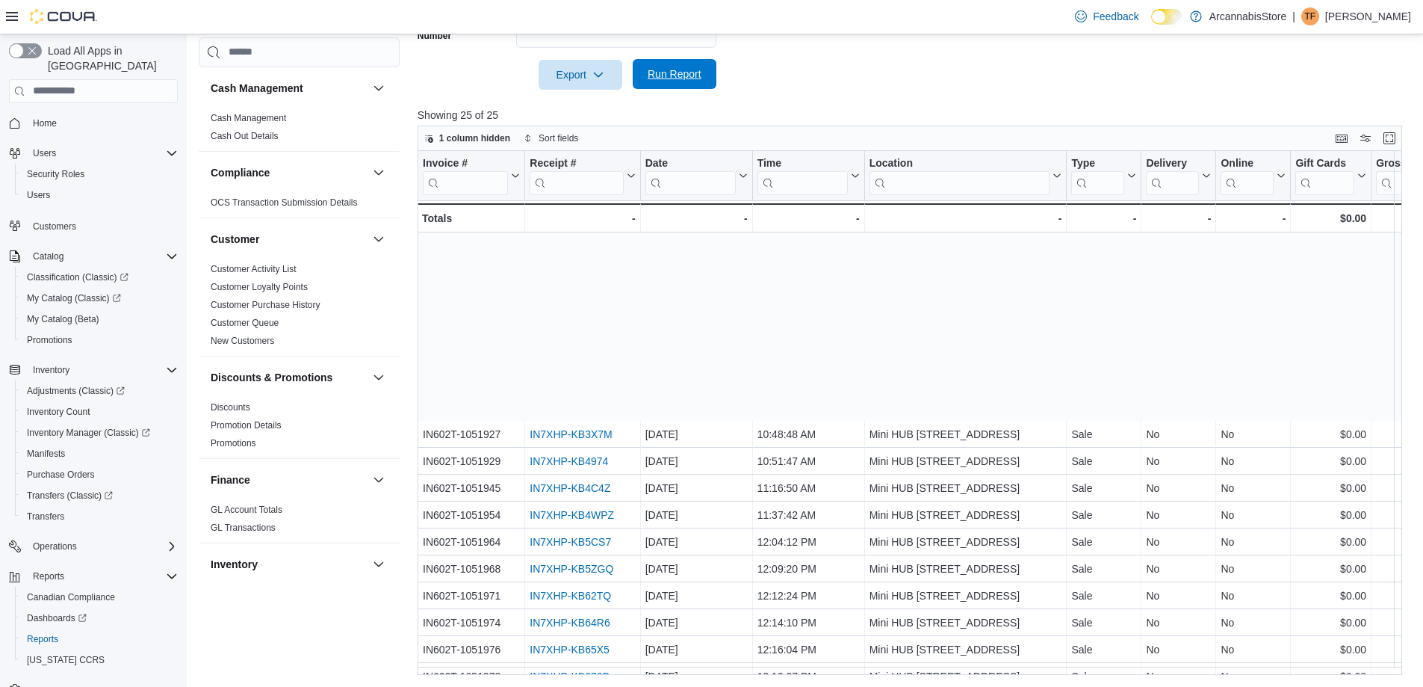
scroll to position [238, 0]
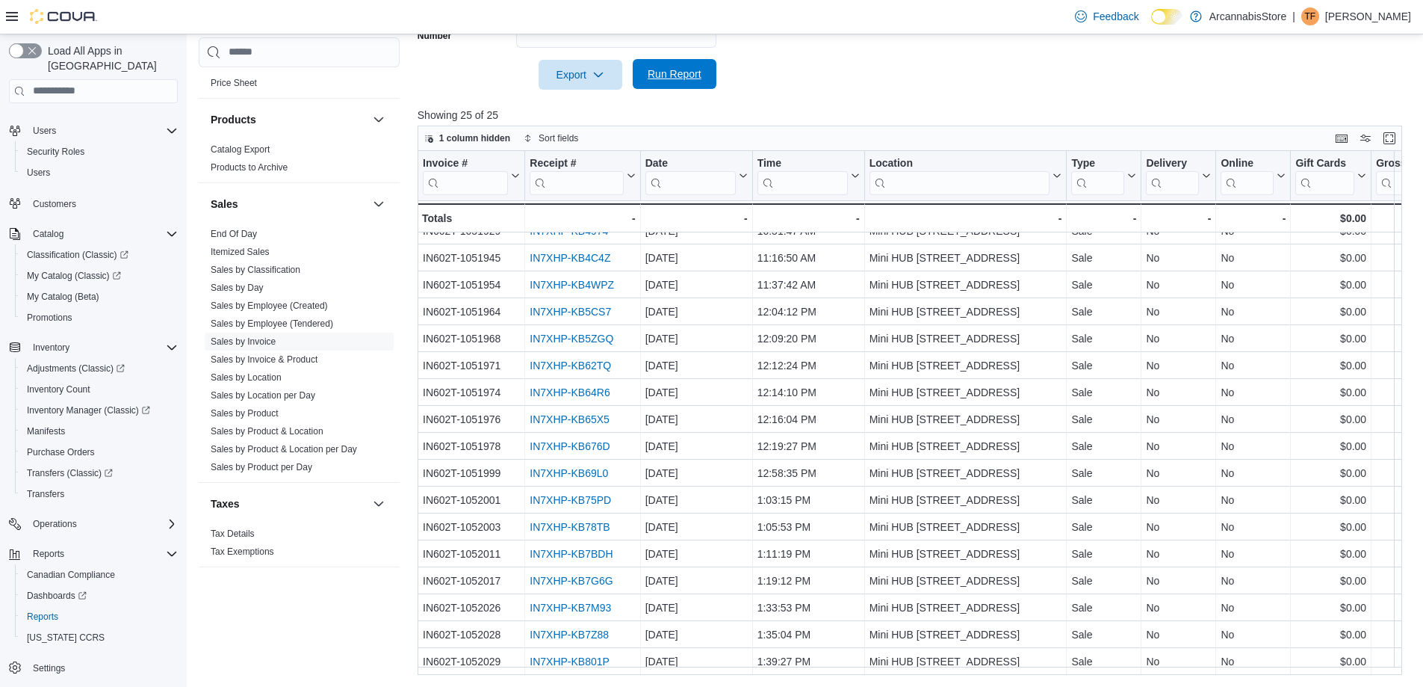
click at [704, 80] on span "Run Report" at bounding box center [675, 74] width 66 height 30
click at [696, 67] on span "Run Report" at bounding box center [675, 74] width 66 height 30
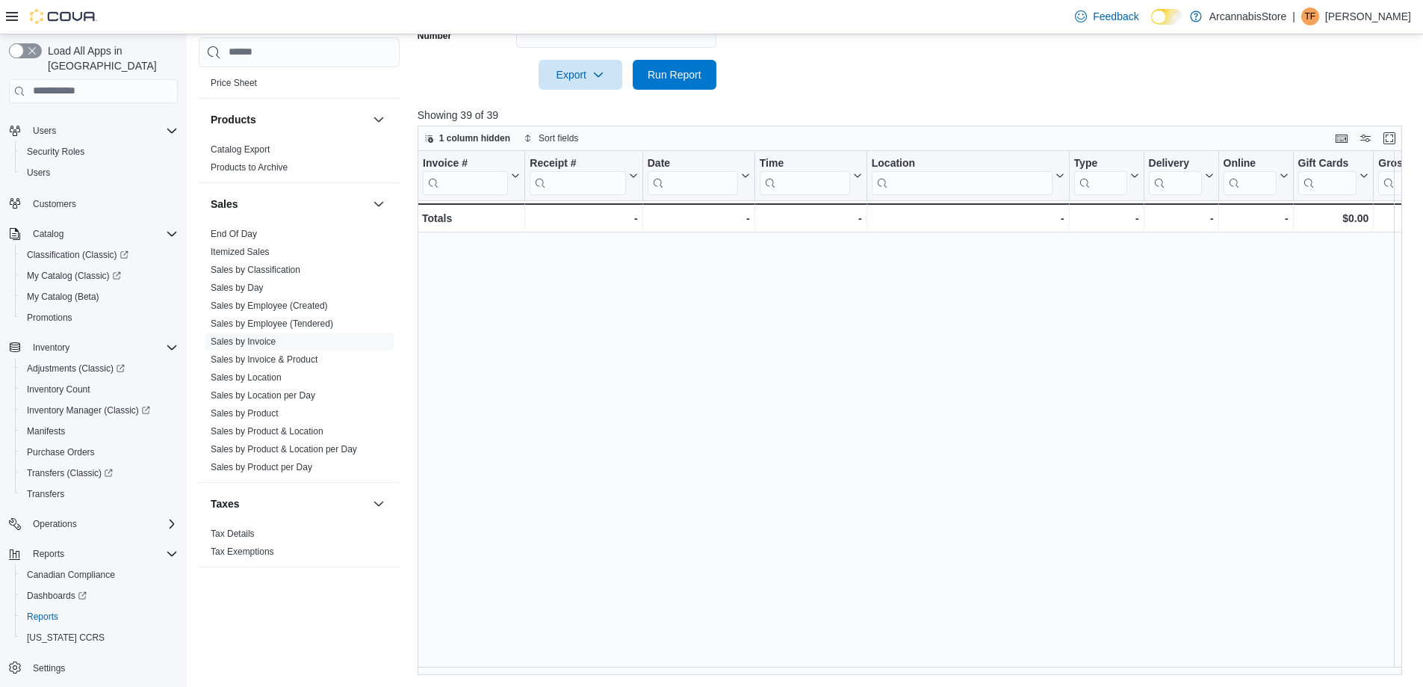
scroll to position [598, 0]
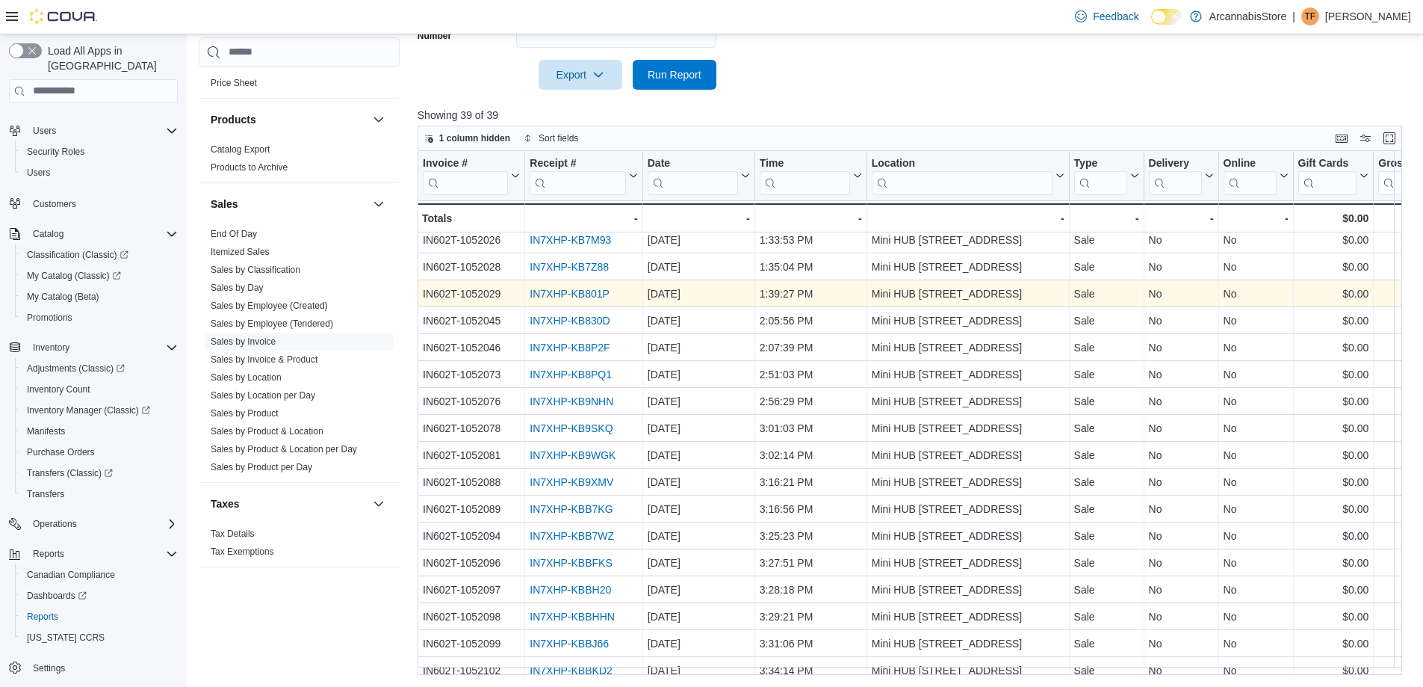
click at [598, 293] on link "IN7XHP-KB801P" at bounding box center [570, 294] width 80 height 12
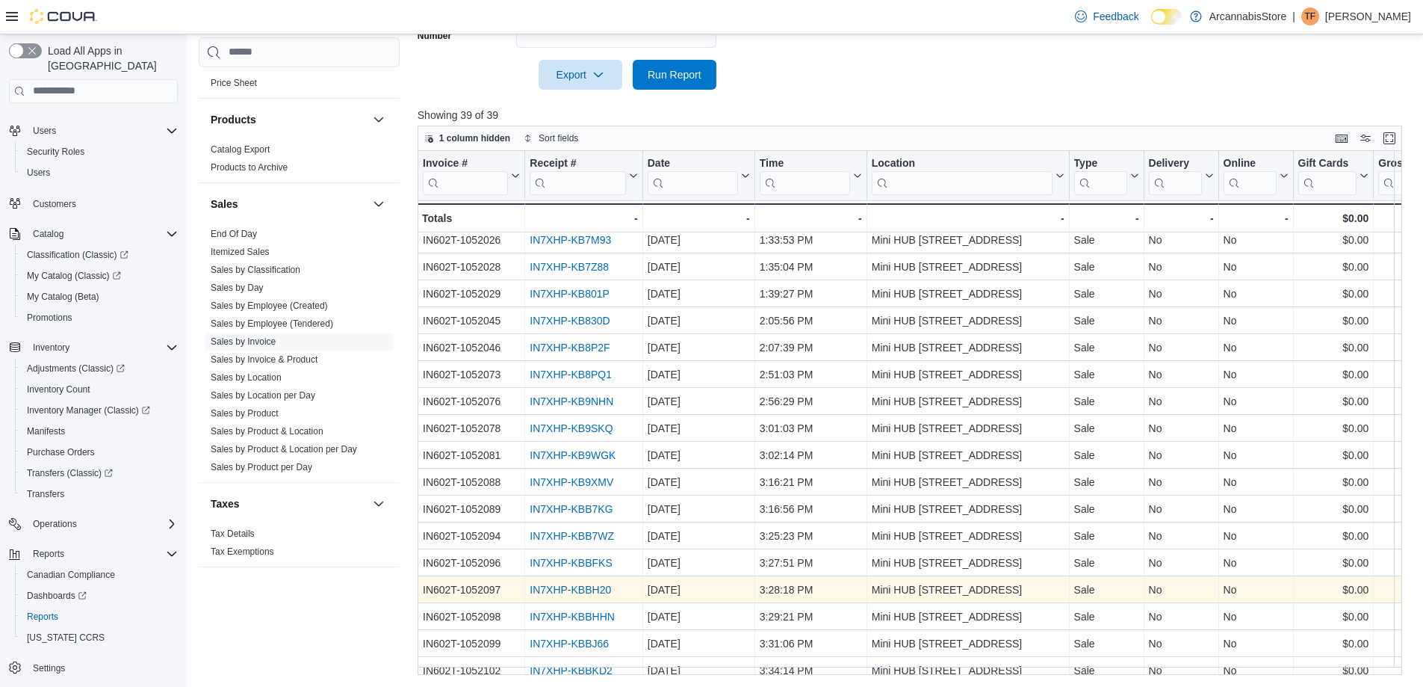
click at [581, 596] on link "IN7XHP-KBBH20" at bounding box center [570, 590] width 81 height 12
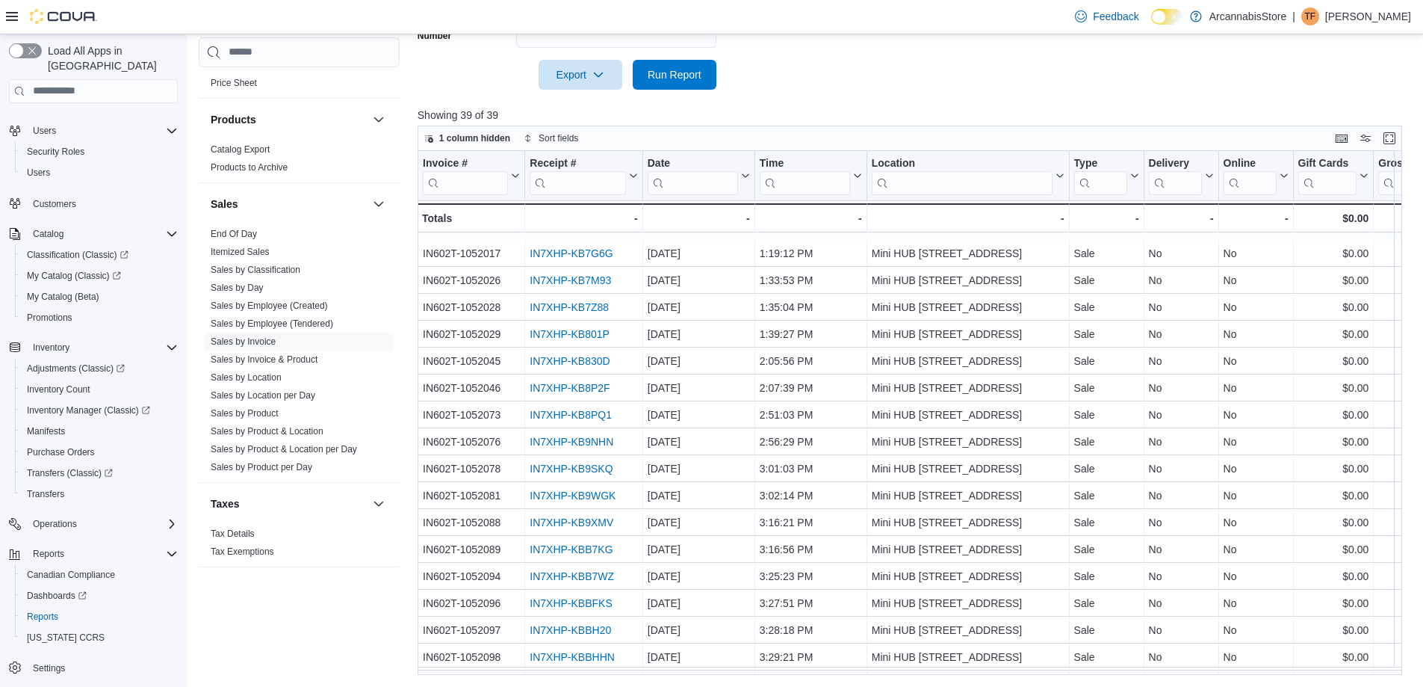
scroll to position [614, 0]
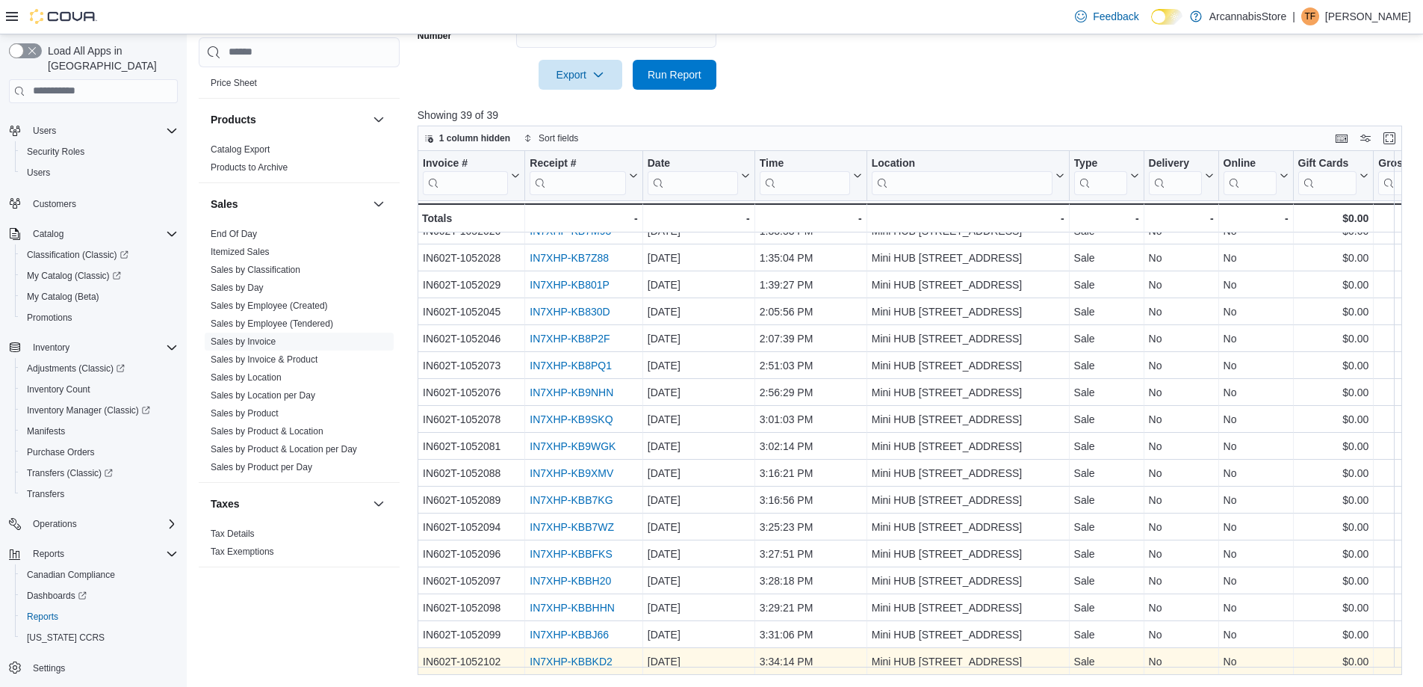
click at [596, 655] on link "IN7XHP-KBBKD2" at bounding box center [571, 661] width 82 height 12
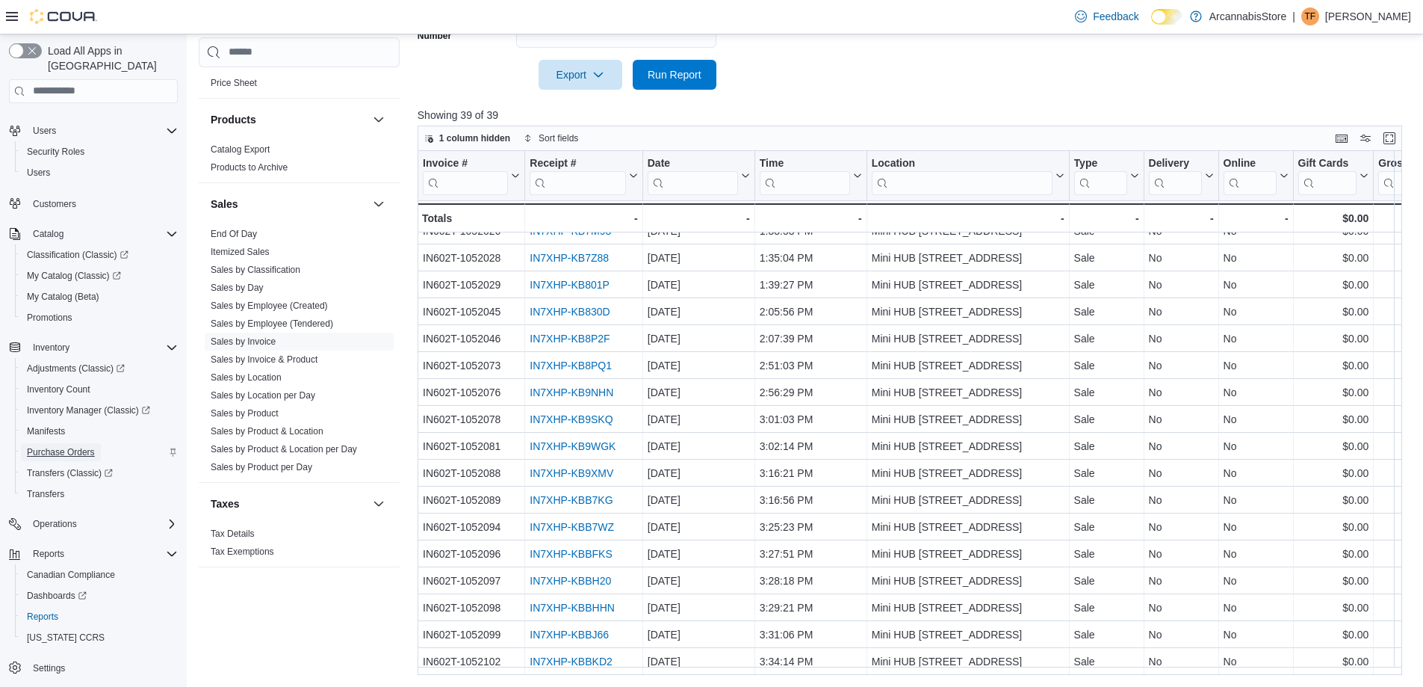
click at [64, 446] on span "Purchase Orders" at bounding box center [61, 452] width 68 height 12
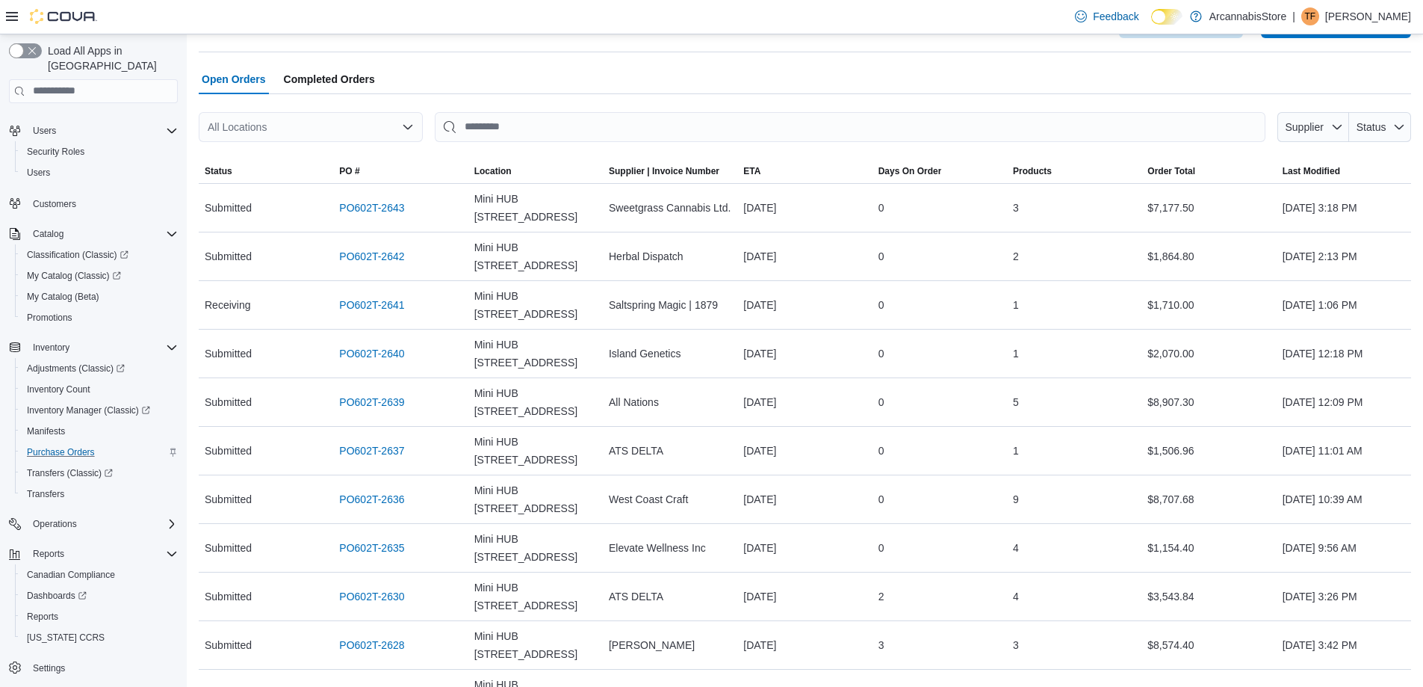
scroll to position [149, 0]
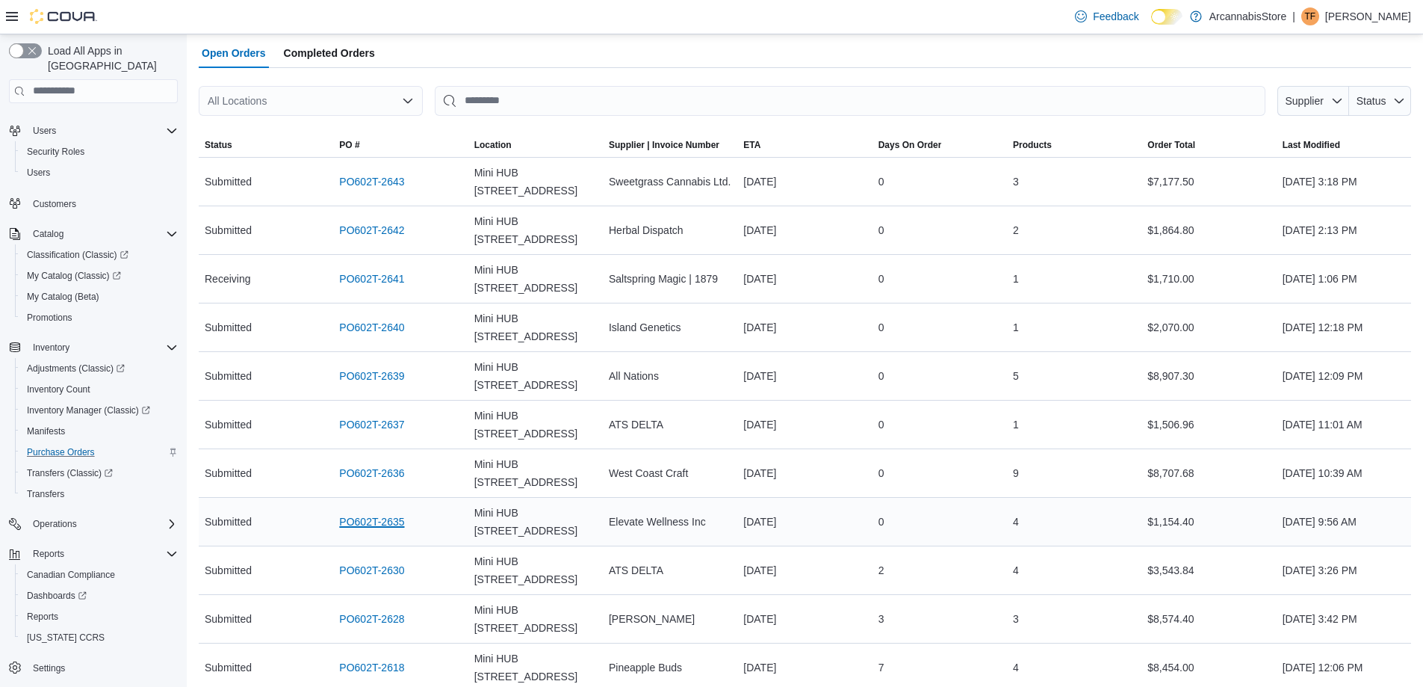
click at [375, 528] on link "PO602T-2635" at bounding box center [371, 522] width 65 height 18
click at [386, 465] on link "PO602T-2636" at bounding box center [371, 473] width 65 height 18
click at [392, 421] on link "PO602T-2637" at bounding box center [371, 424] width 65 height 18
click at [389, 373] on link "PO602T-2639" at bounding box center [371, 376] width 65 height 18
click at [369, 330] on link "PO602T-2640" at bounding box center [371, 327] width 65 height 18
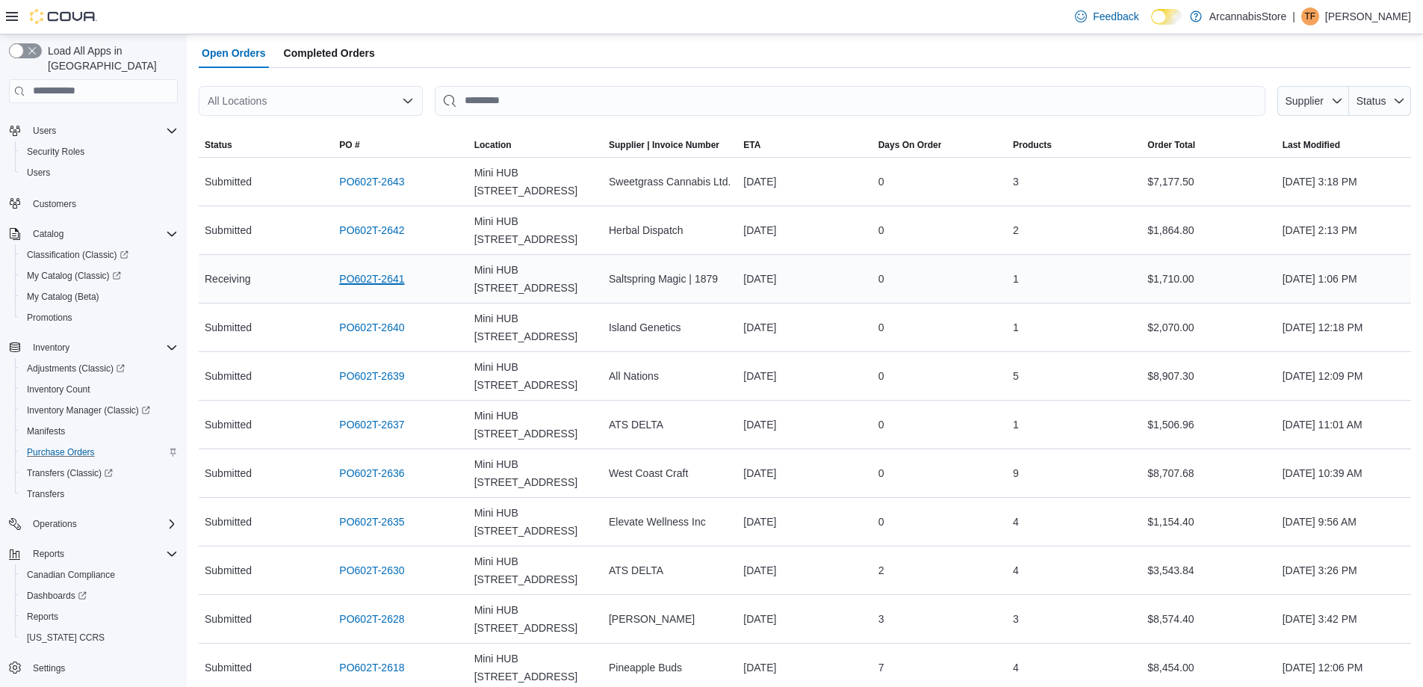
click at [378, 274] on link "PO602T-2641" at bounding box center [371, 279] width 65 height 18
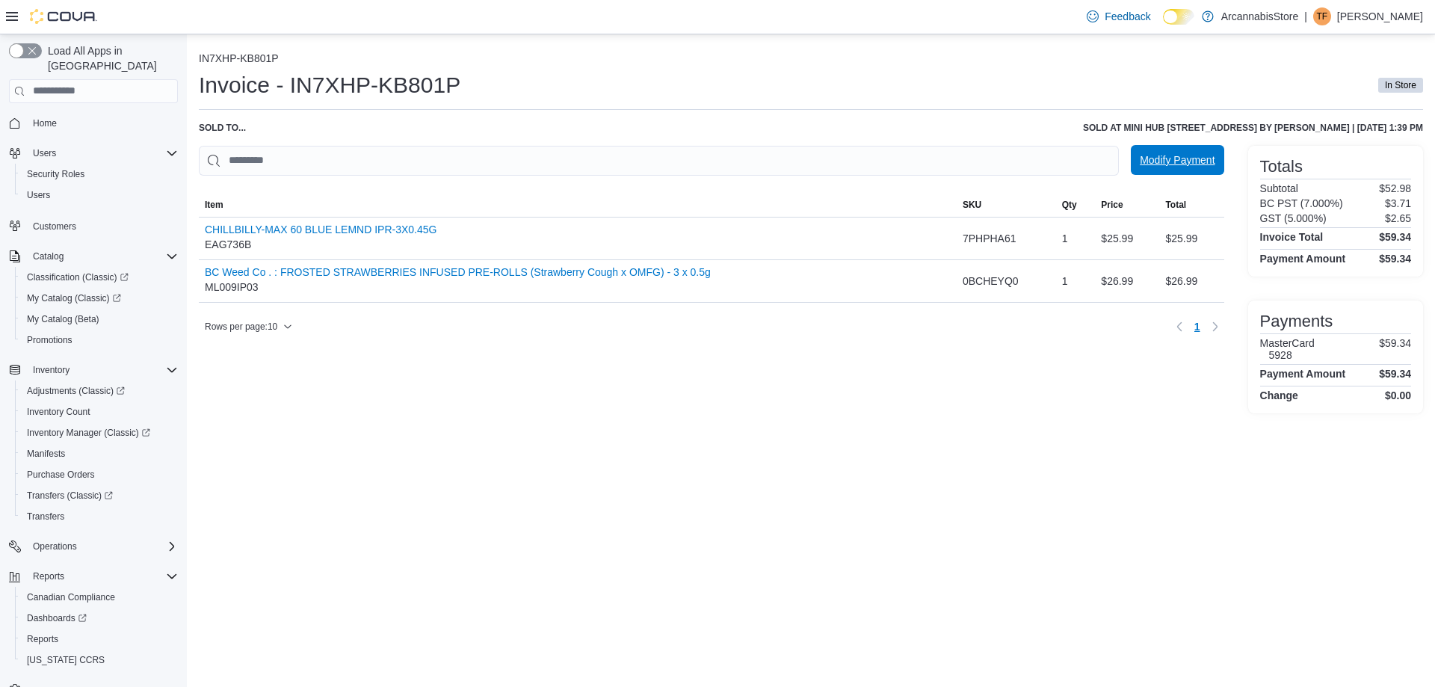
click at [1181, 168] on span "Modify Payment" at bounding box center [1176, 160] width 75 height 30
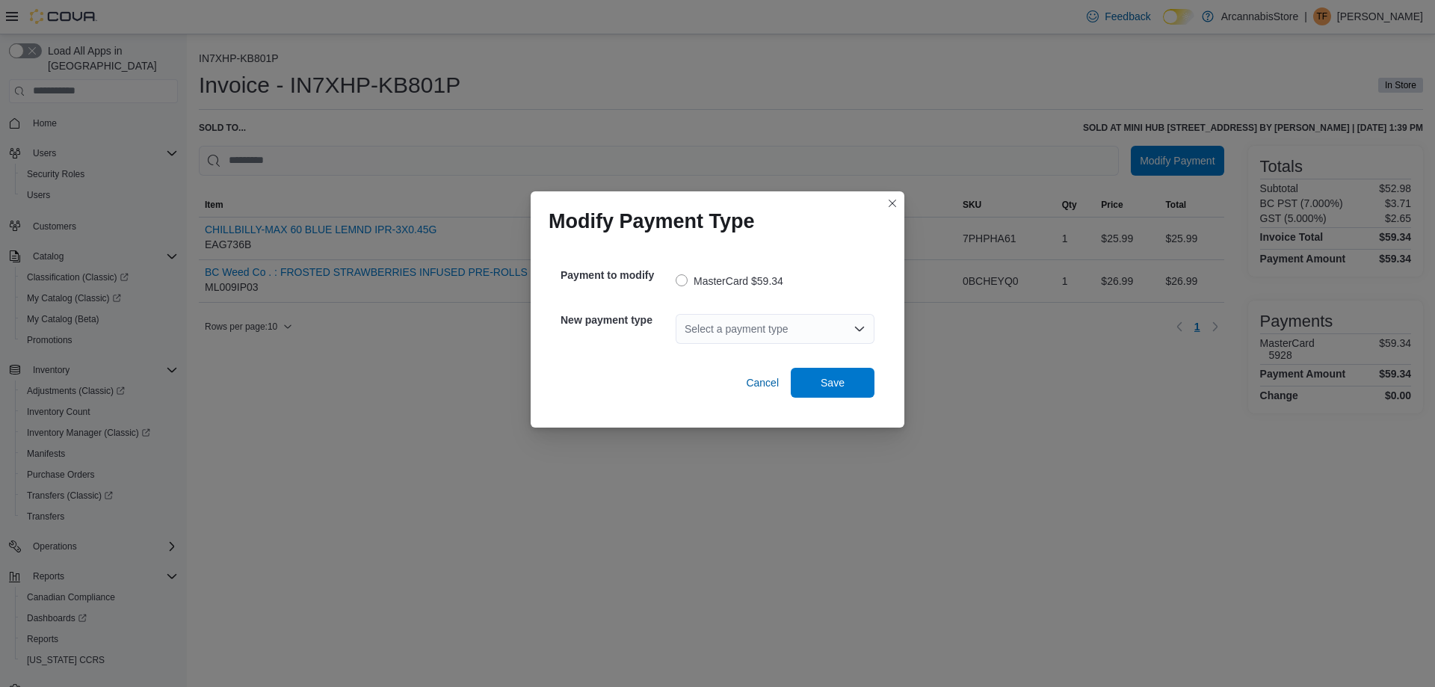
click at [770, 328] on div "Select a payment type" at bounding box center [774, 329] width 199 height 30
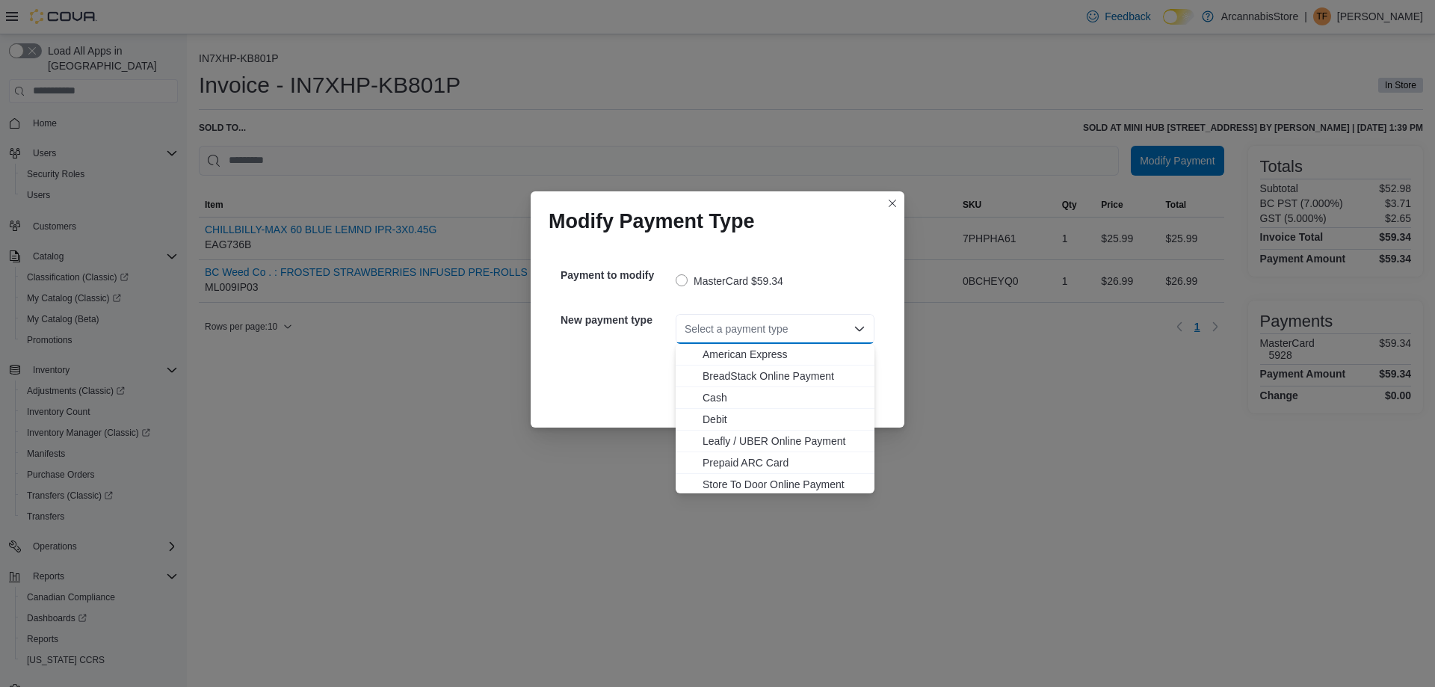
click at [714, 415] on span "Debit" at bounding box center [783, 419] width 163 height 15
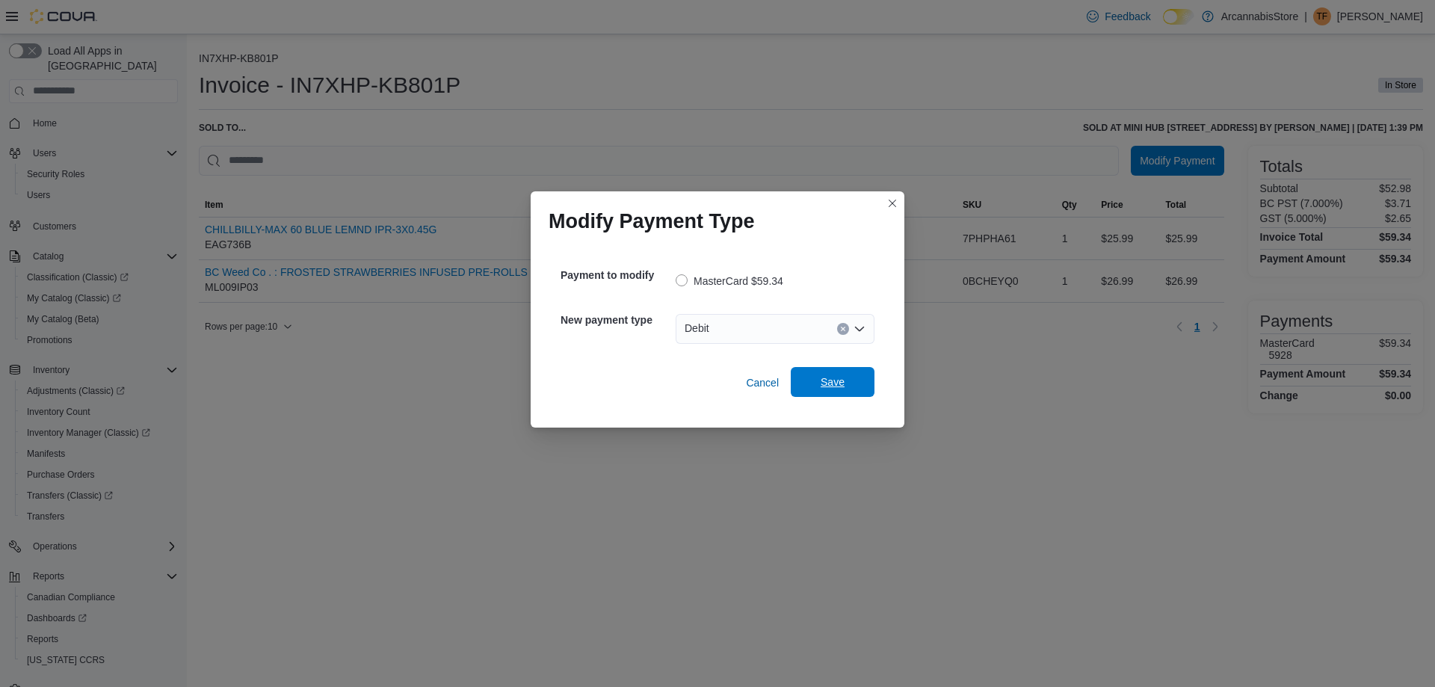
click at [844, 379] on span "Save" at bounding box center [832, 382] width 66 height 30
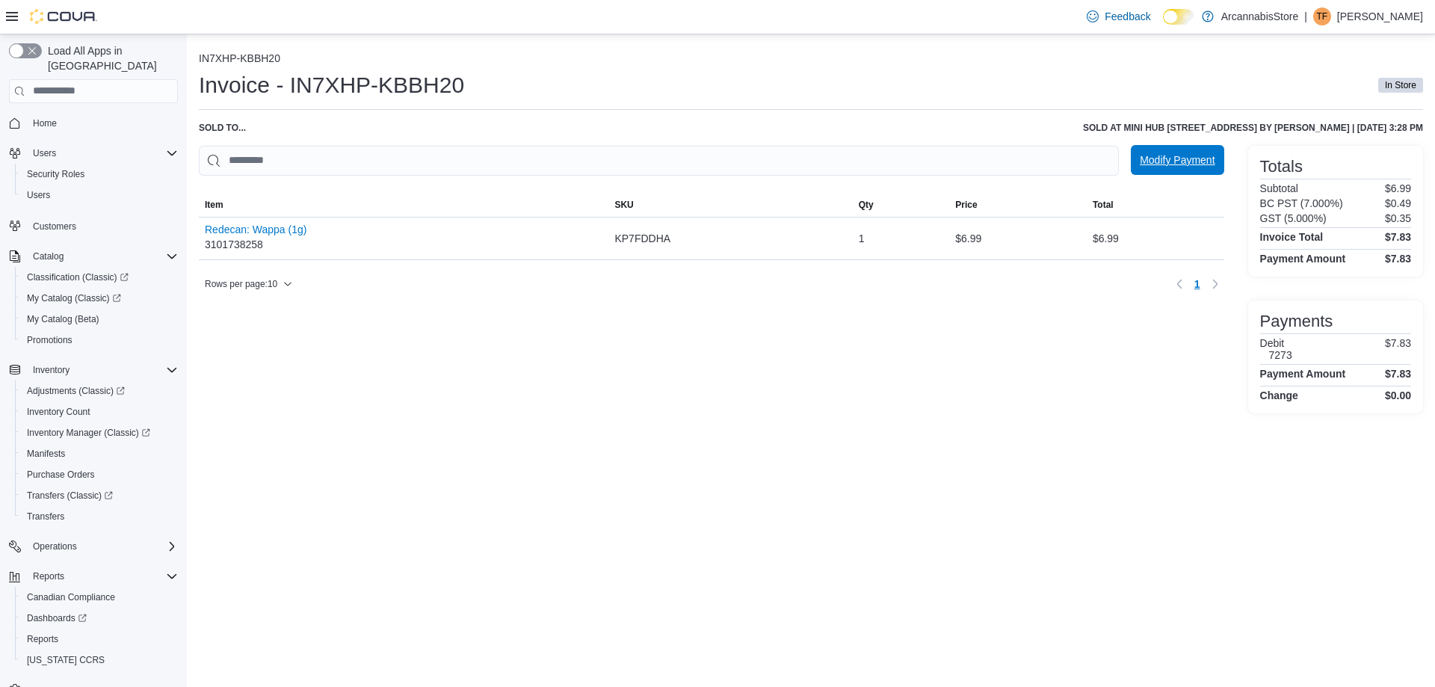
click at [1194, 167] on span "Modify Payment" at bounding box center [1176, 159] width 75 height 15
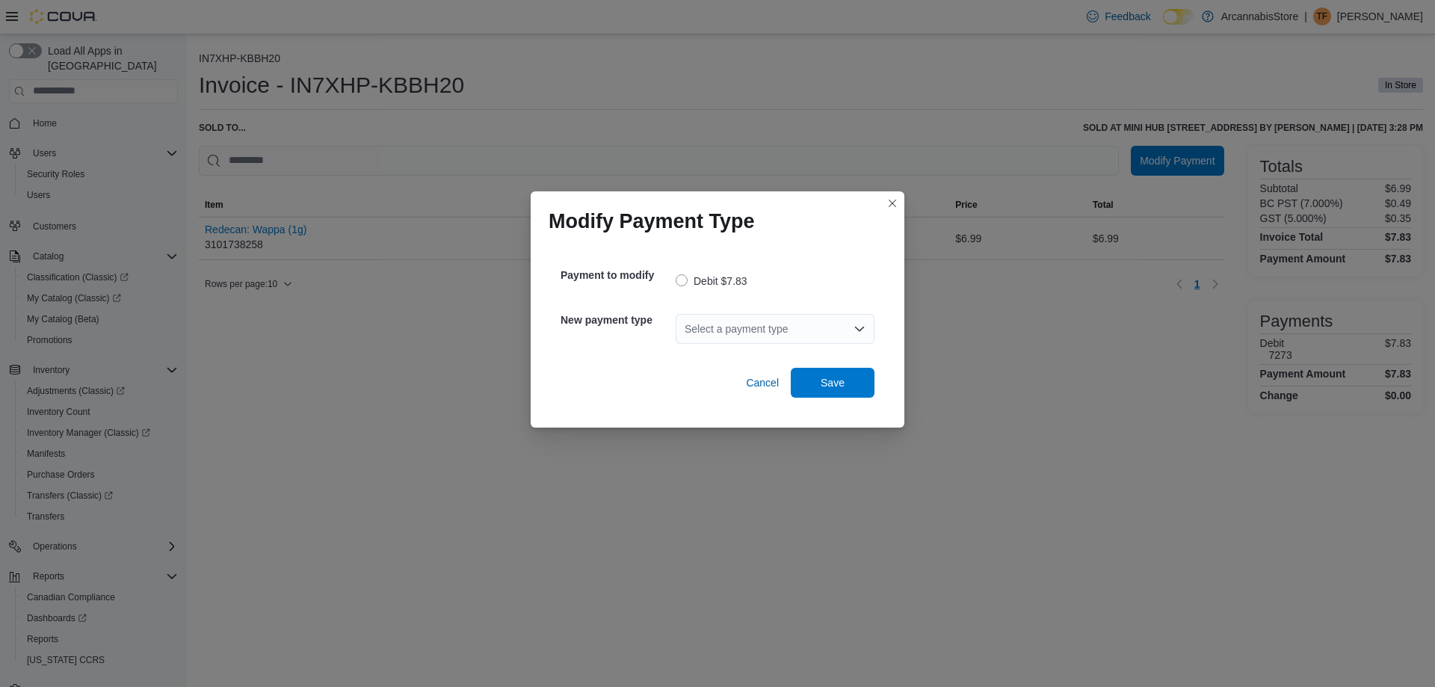
click at [761, 333] on div "Select a payment type" at bounding box center [774, 329] width 199 height 30
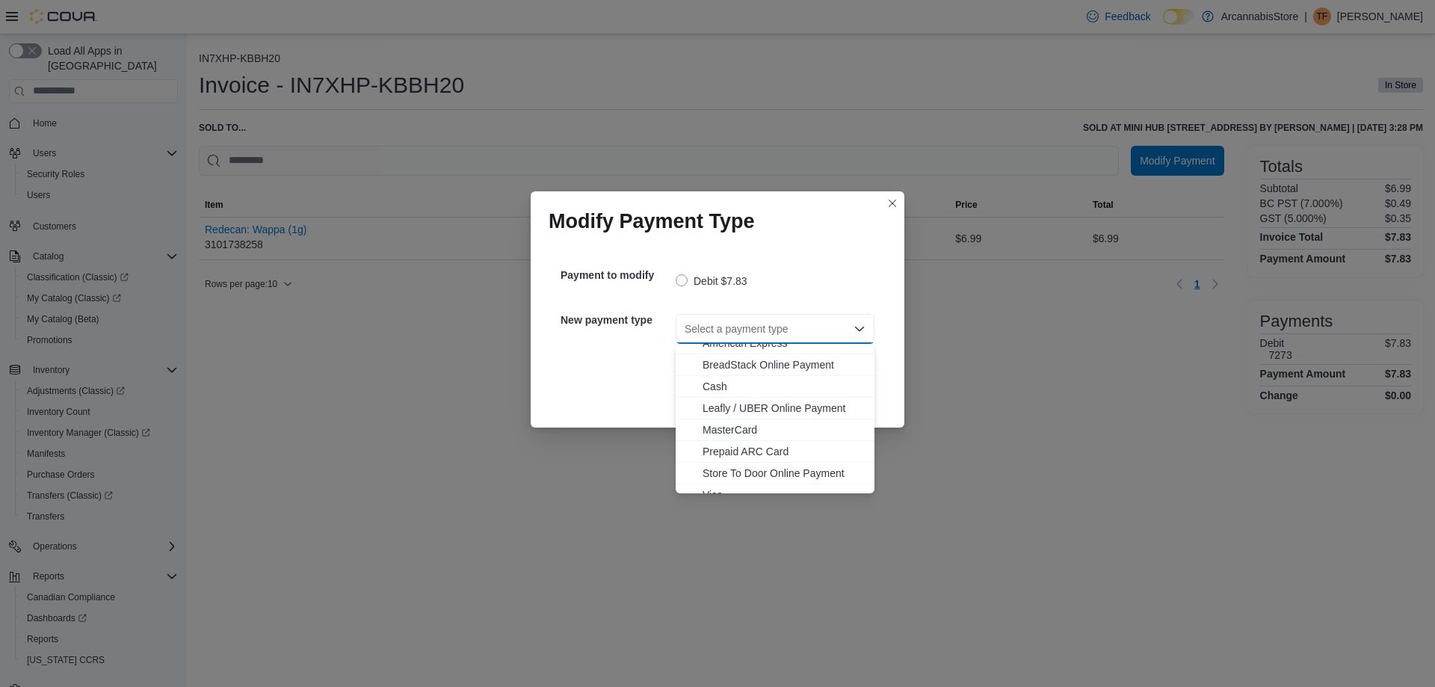
scroll to position [24, 0]
click at [719, 480] on span "Visa" at bounding box center [783, 481] width 163 height 15
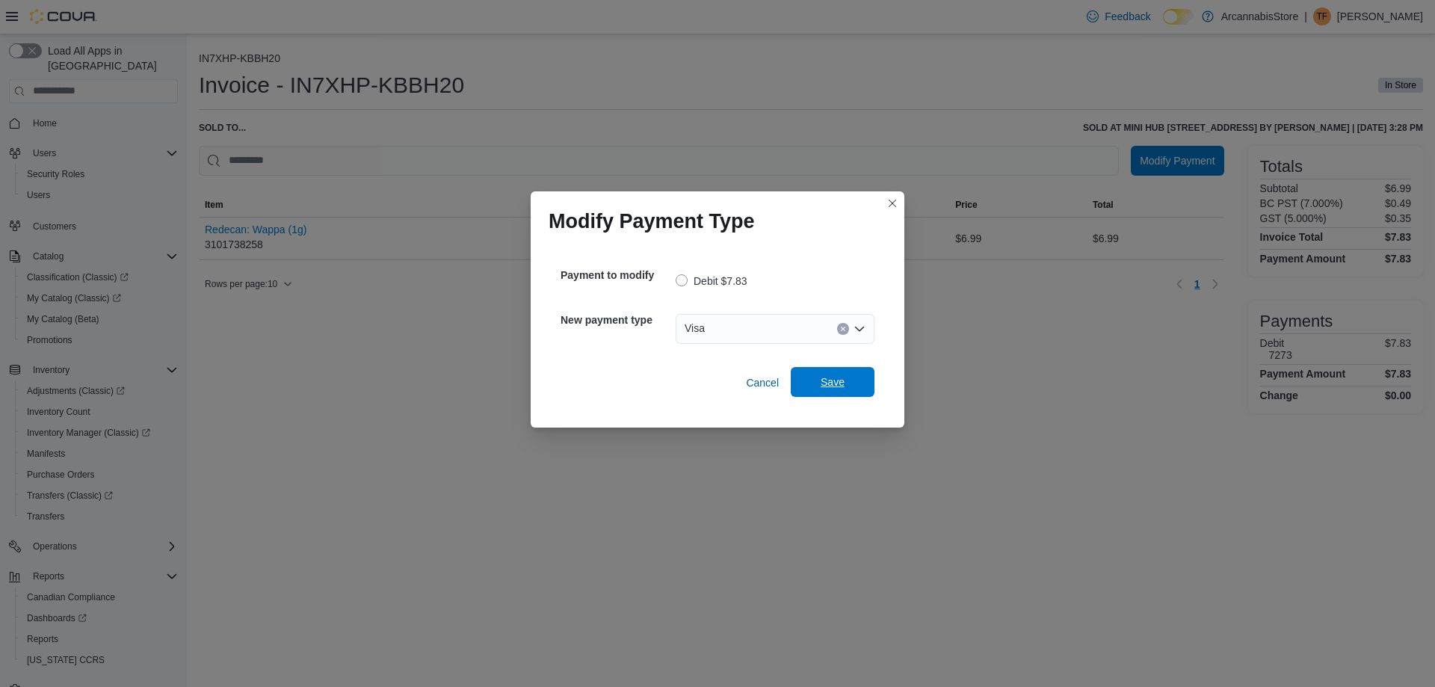
click at [832, 389] on span "Save" at bounding box center [832, 382] width 66 height 30
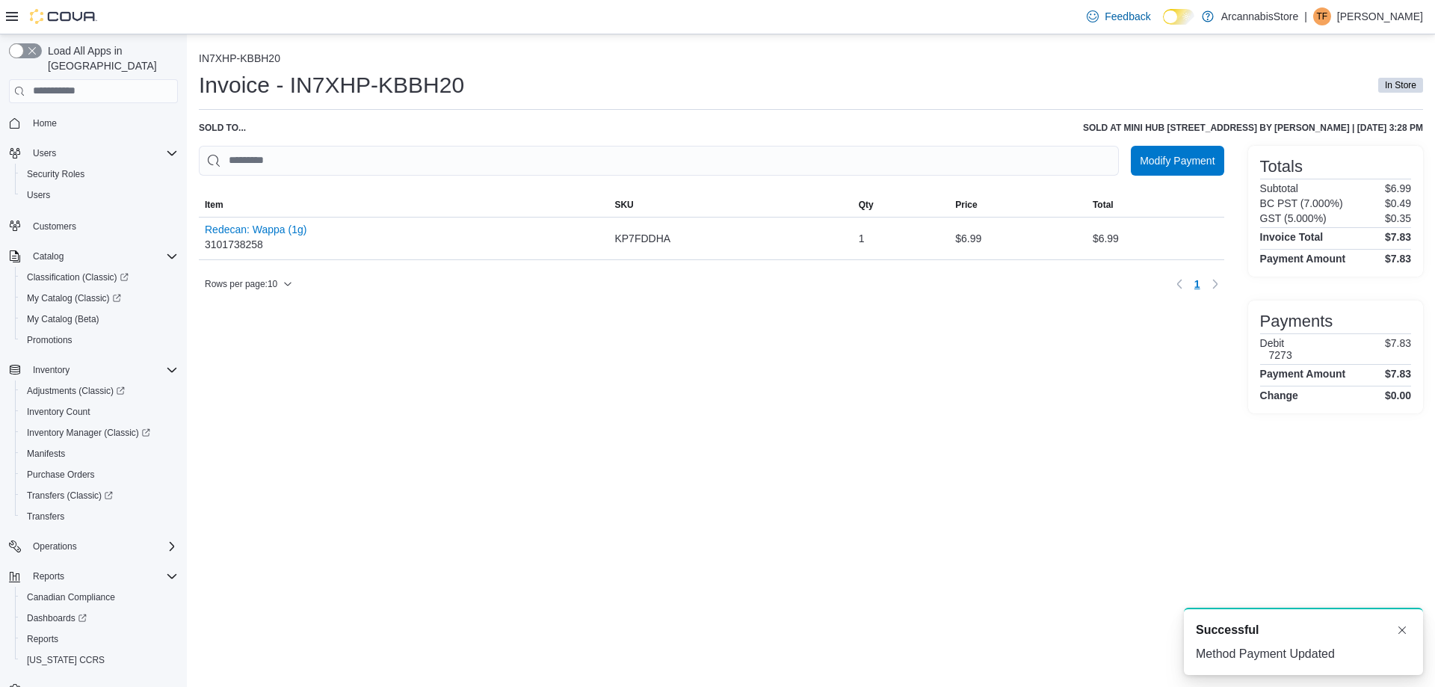
scroll to position [0, 0]
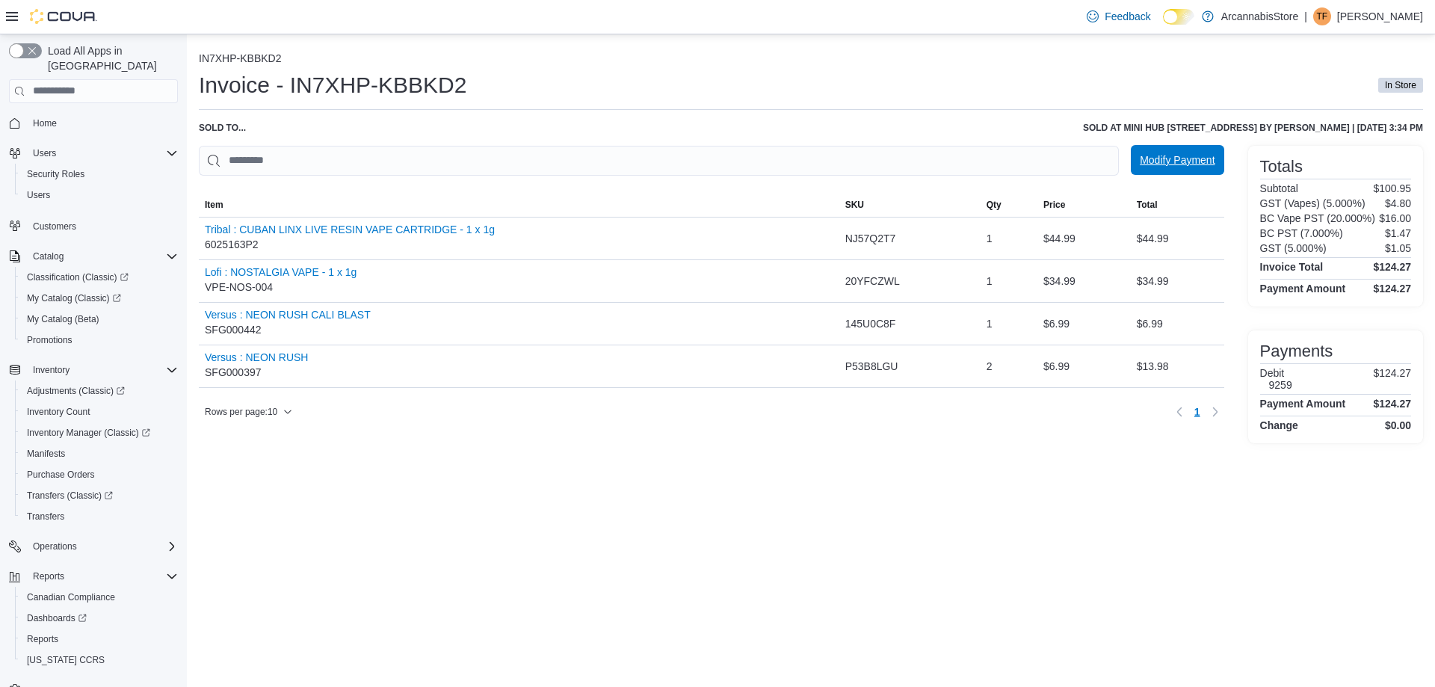
click at [1176, 168] on span "Modify Payment" at bounding box center [1176, 160] width 75 height 30
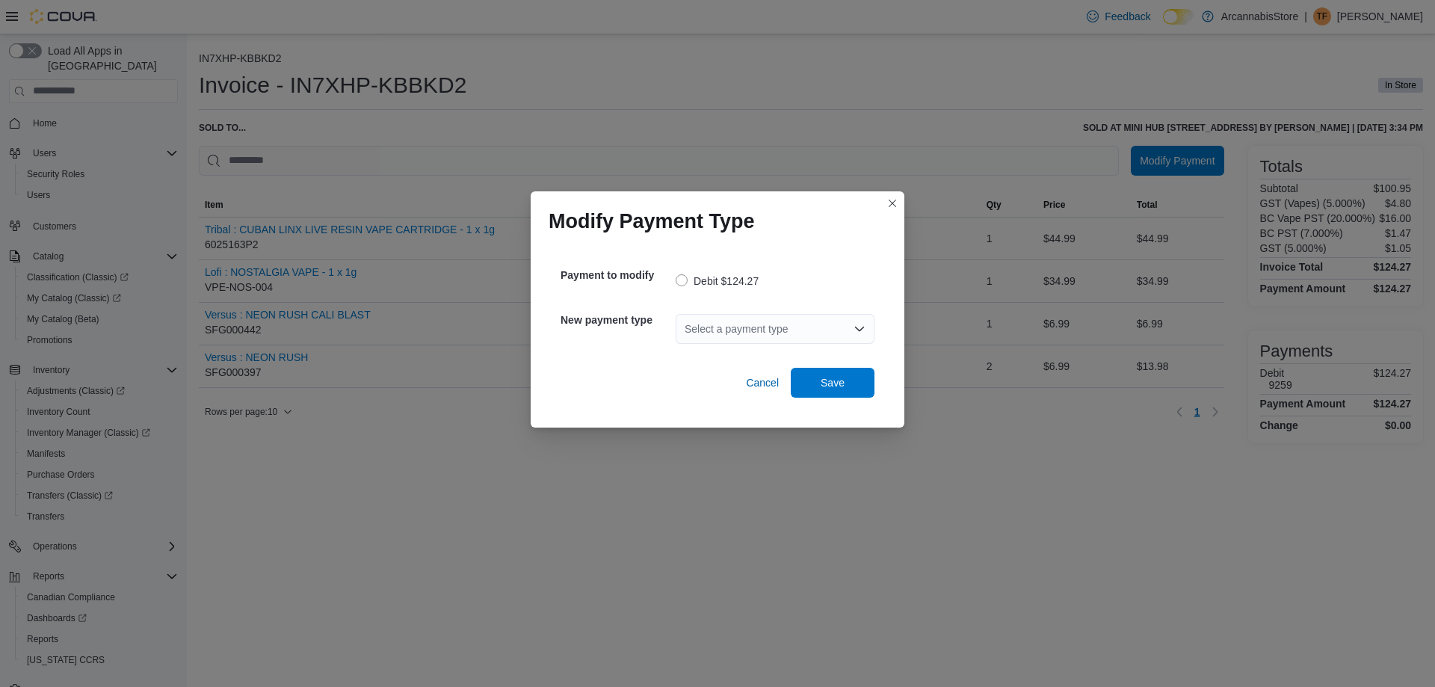
click at [728, 335] on div "Select a payment type" at bounding box center [774, 329] width 199 height 30
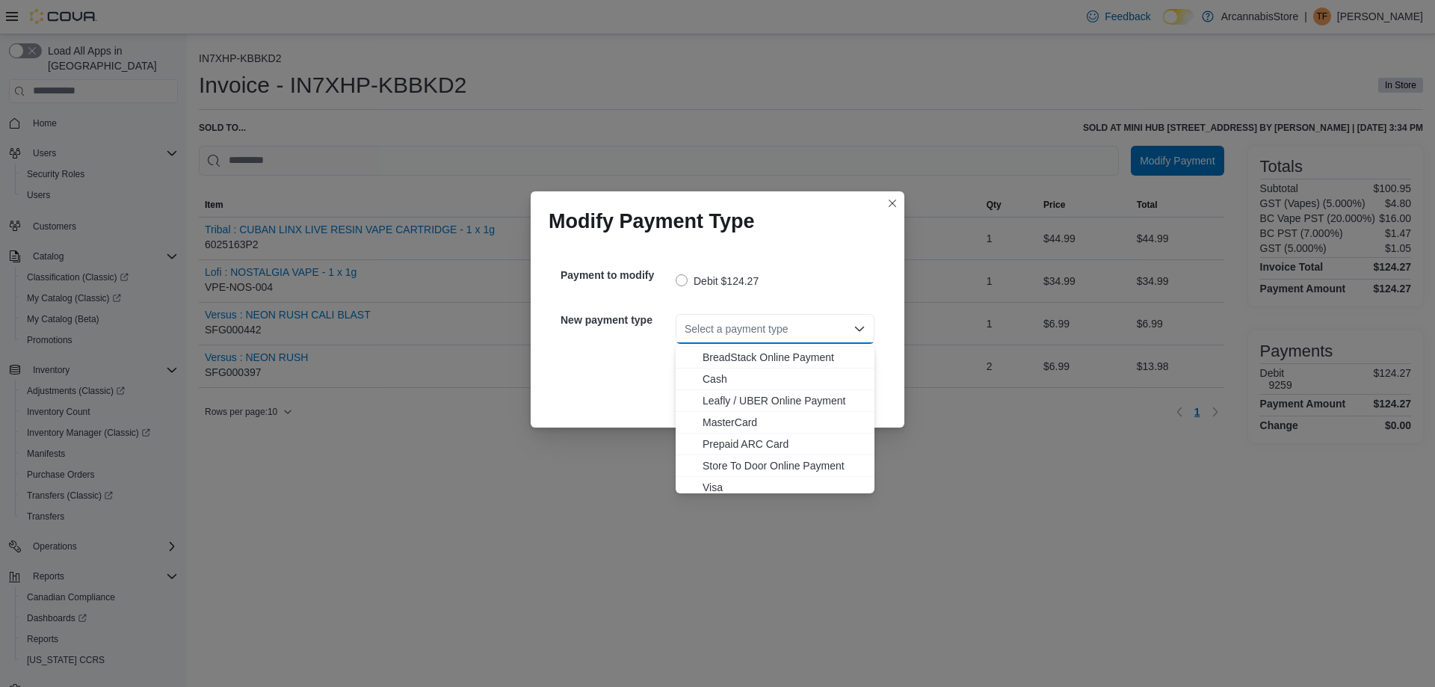
scroll to position [24, 0]
click at [722, 480] on span "Visa" at bounding box center [783, 481] width 163 height 15
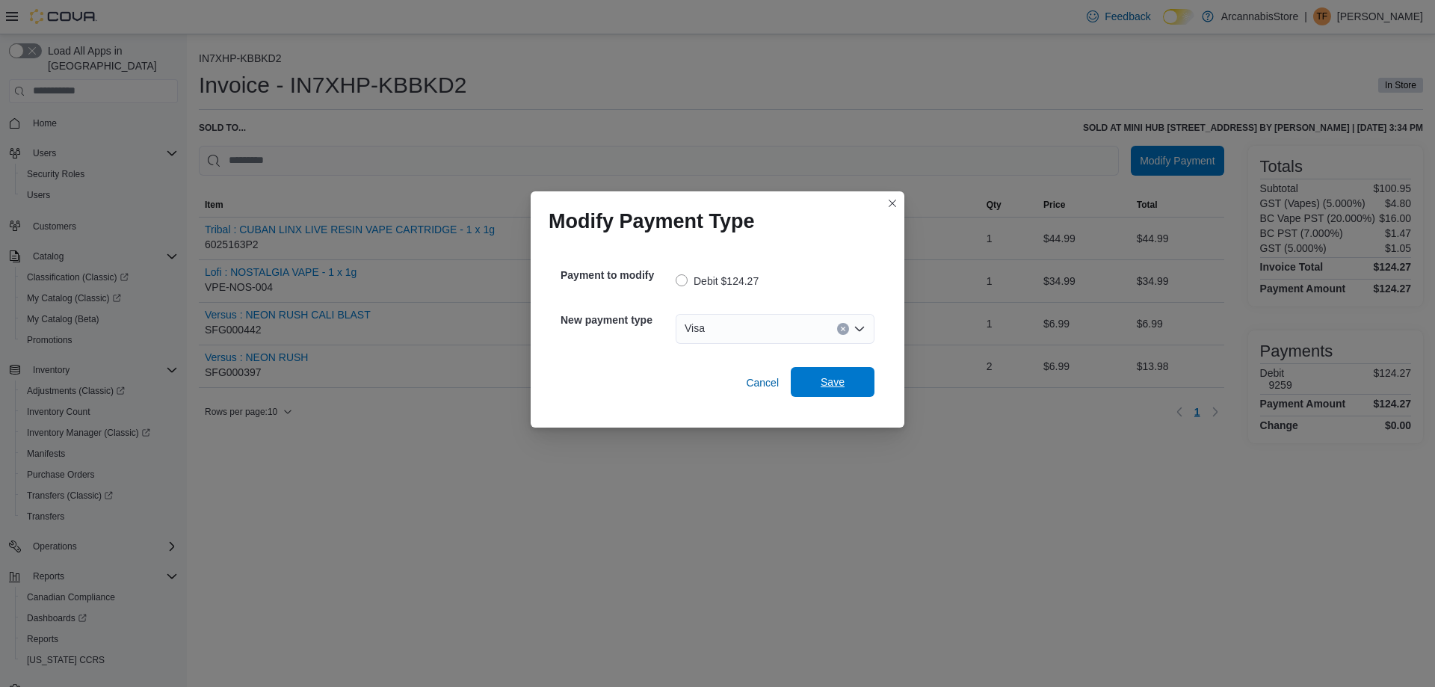
click at [835, 386] on span "Save" at bounding box center [832, 381] width 24 height 15
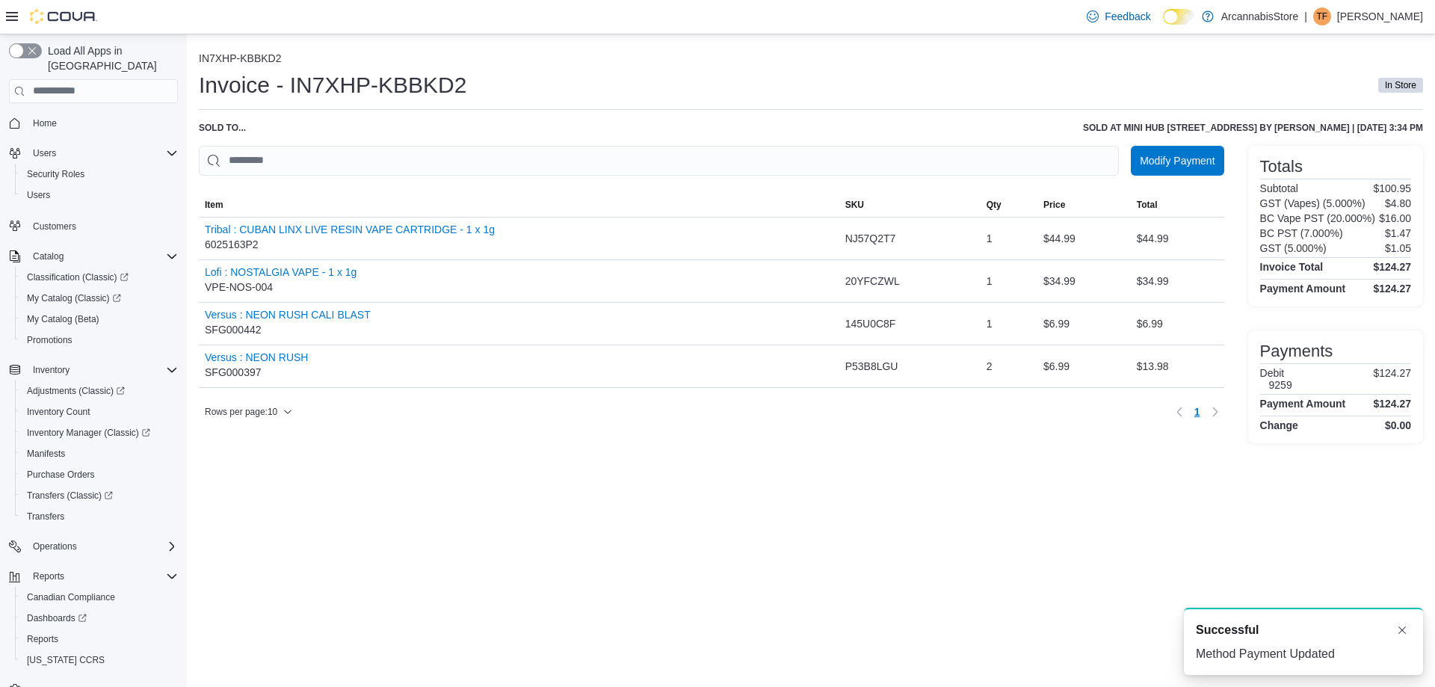
scroll to position [0, 0]
click at [38, 633] on span "Reports" at bounding box center [42, 639] width 31 height 12
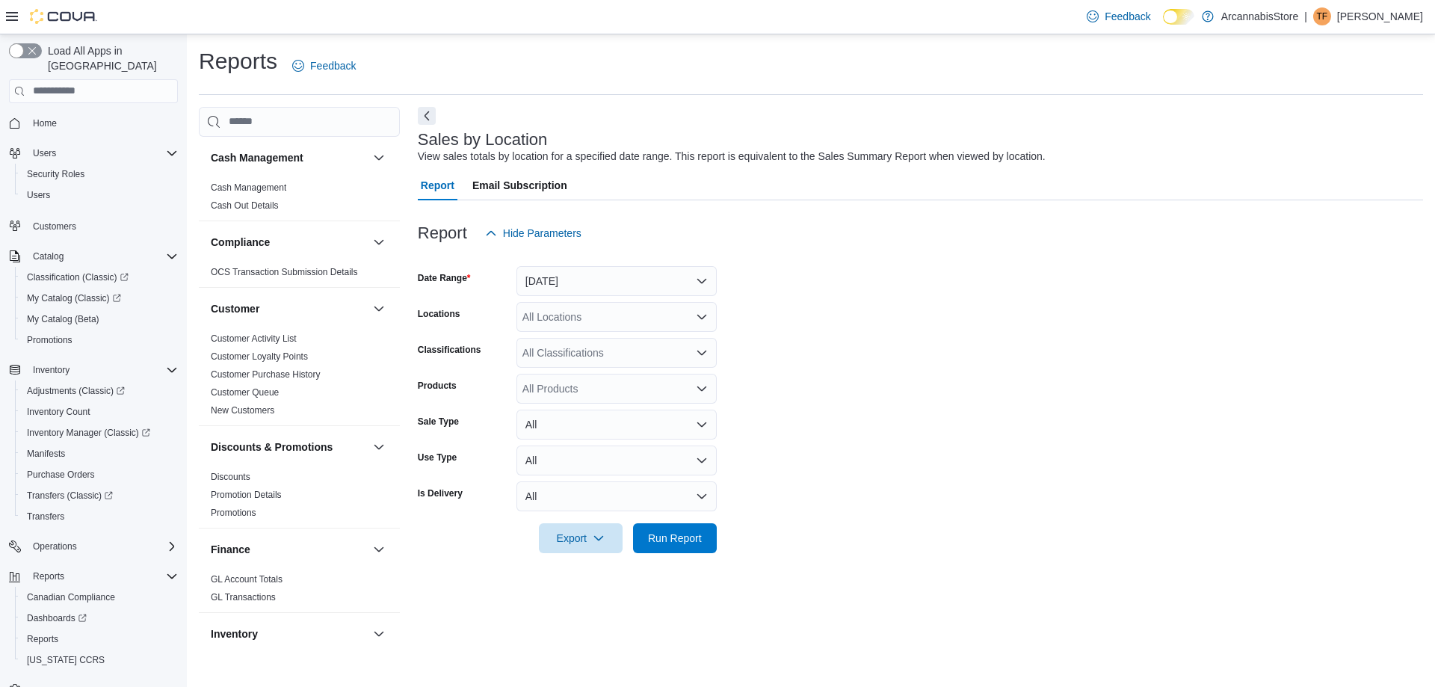
click at [602, 260] on div at bounding box center [920, 257] width 1005 height 18
click at [598, 278] on button "Yesterday" at bounding box center [616, 281] width 200 height 30
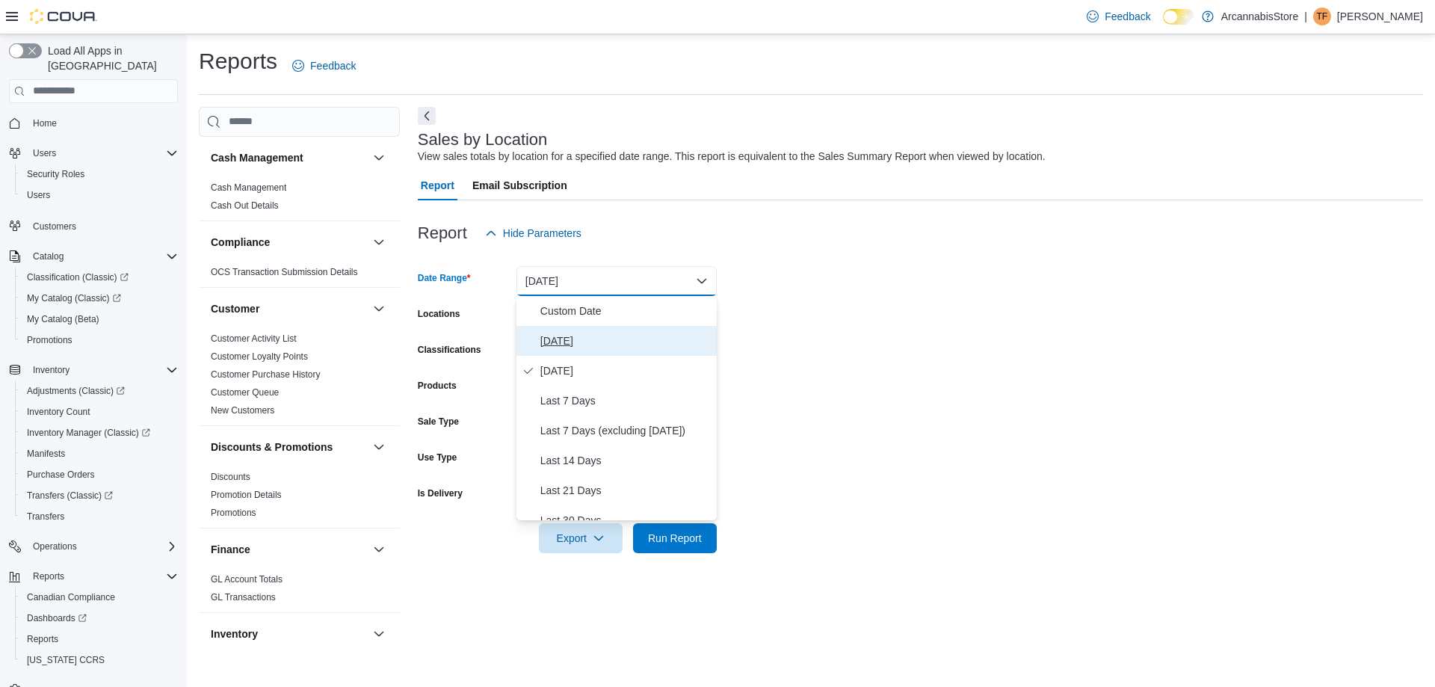
click at [574, 333] on span "Today" at bounding box center [625, 341] width 170 height 18
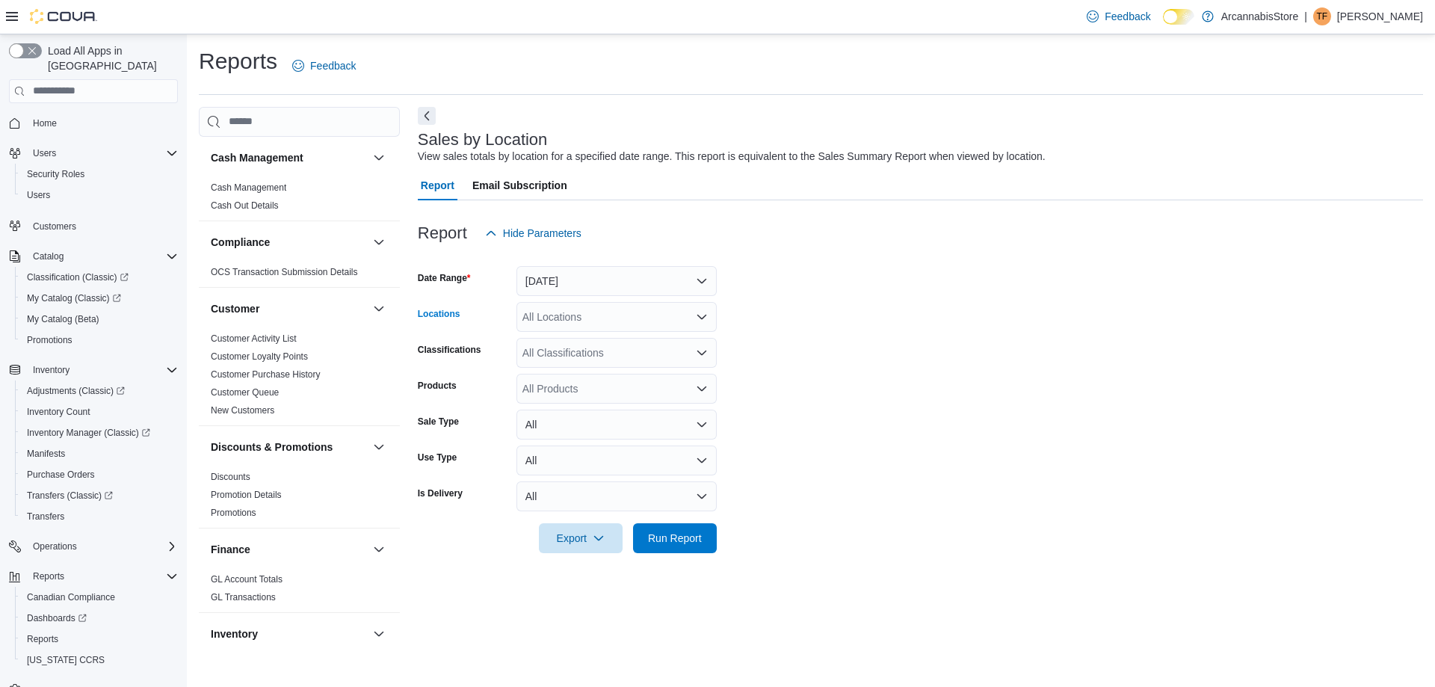
click at [658, 321] on div "All Locations" at bounding box center [616, 317] width 200 height 30
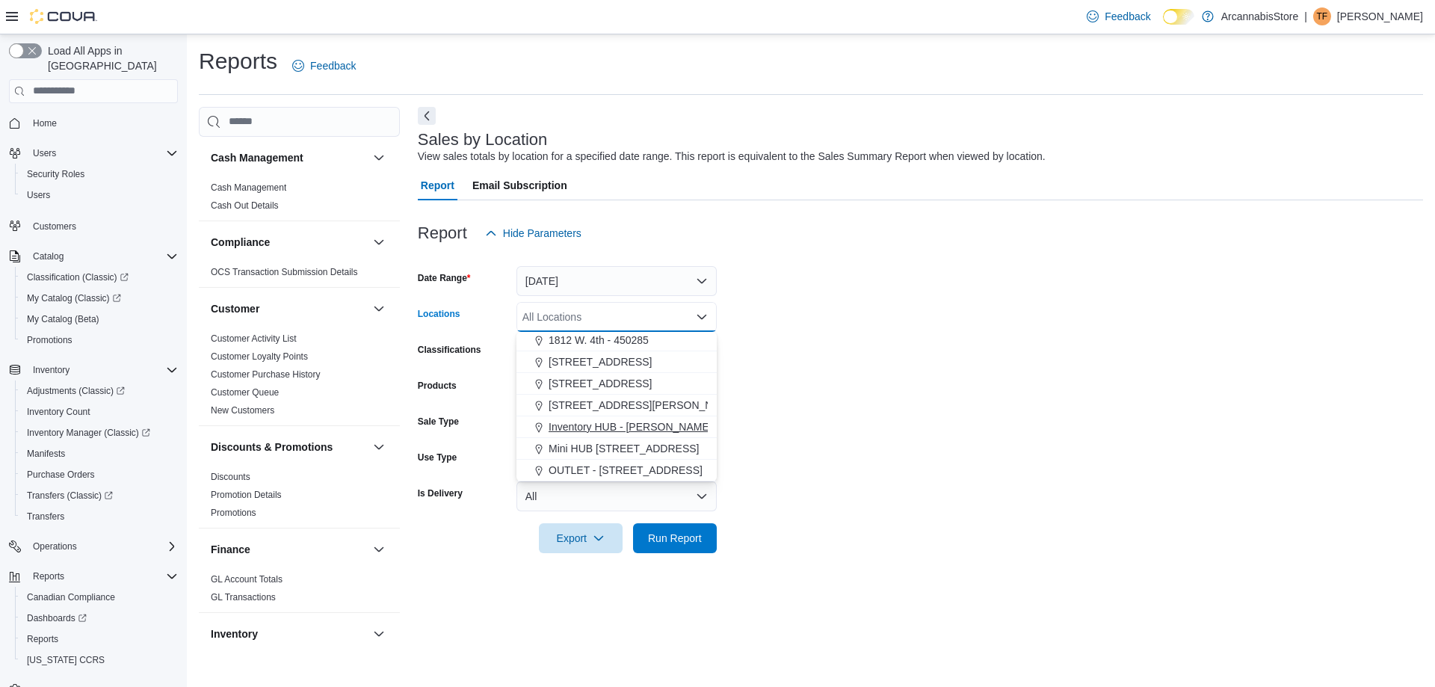
click at [649, 445] on span "Mini HUB [STREET_ADDRESS]" at bounding box center [623, 448] width 150 height 15
click at [685, 536] on span "Run Report" at bounding box center [675, 537] width 54 height 15
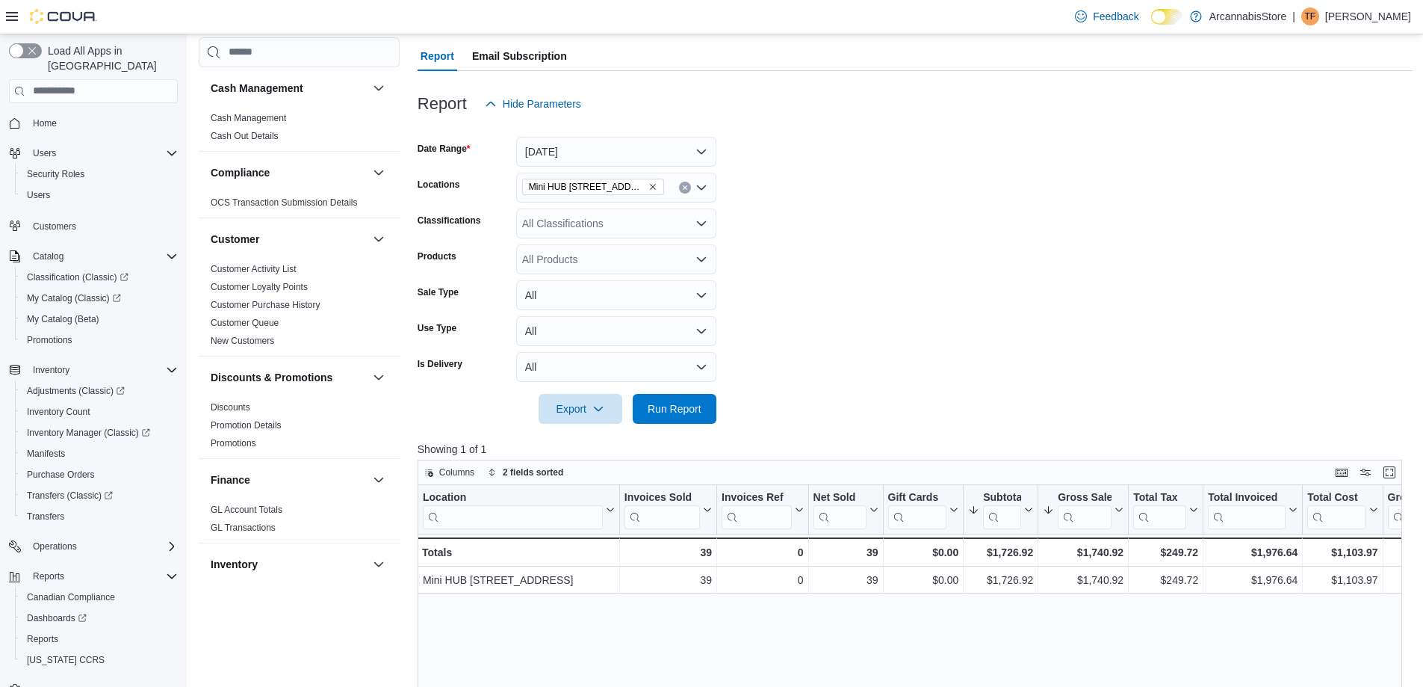
scroll to position [149, 0]
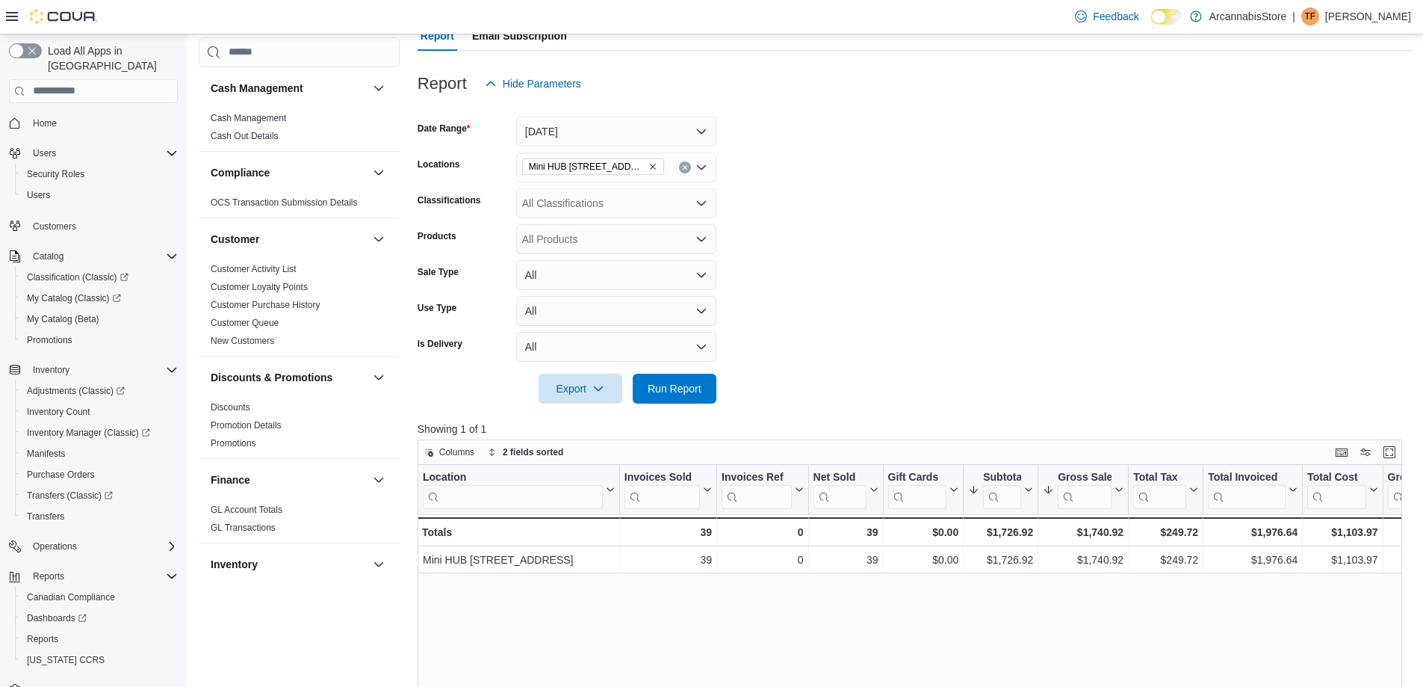
click at [687, 163] on button "Clear input" at bounding box center [685, 167] width 12 height 12
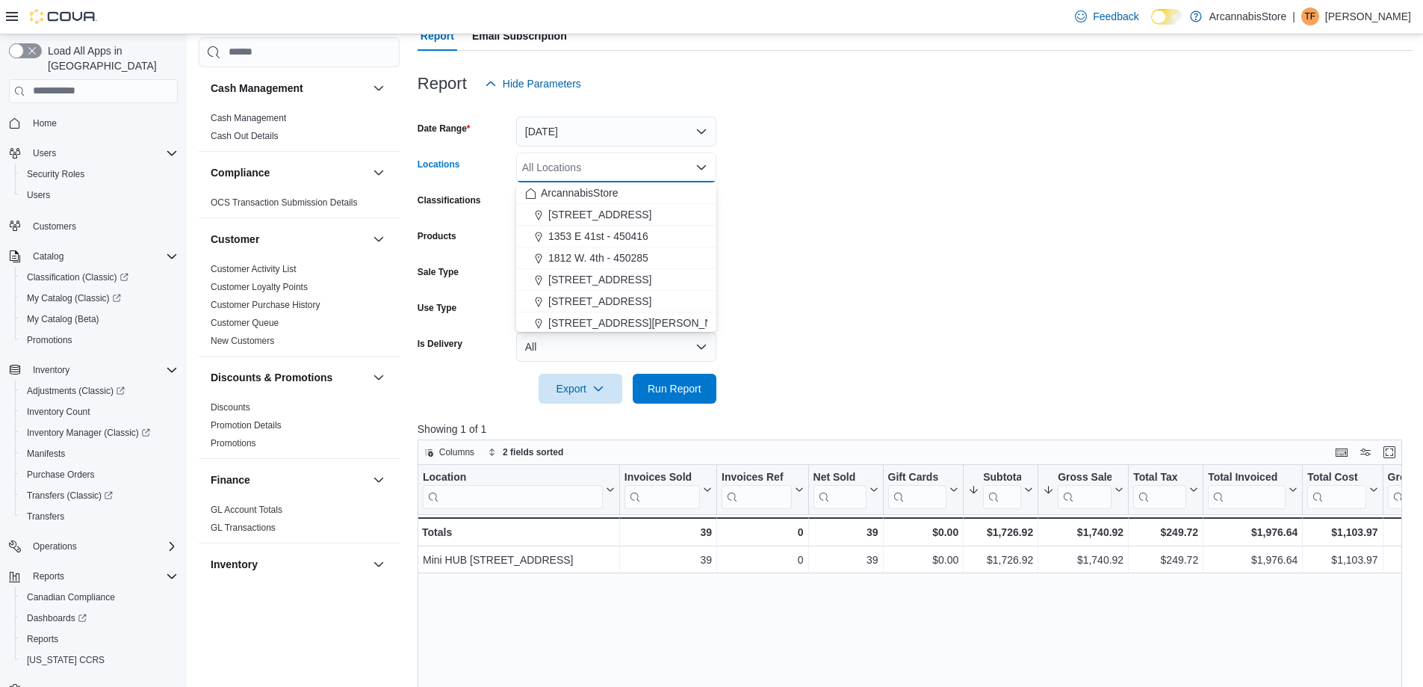
click at [921, 280] on form "Date Range Today Locations All Locations Combo box. Selected. Combo box input. …" at bounding box center [915, 251] width 995 height 305
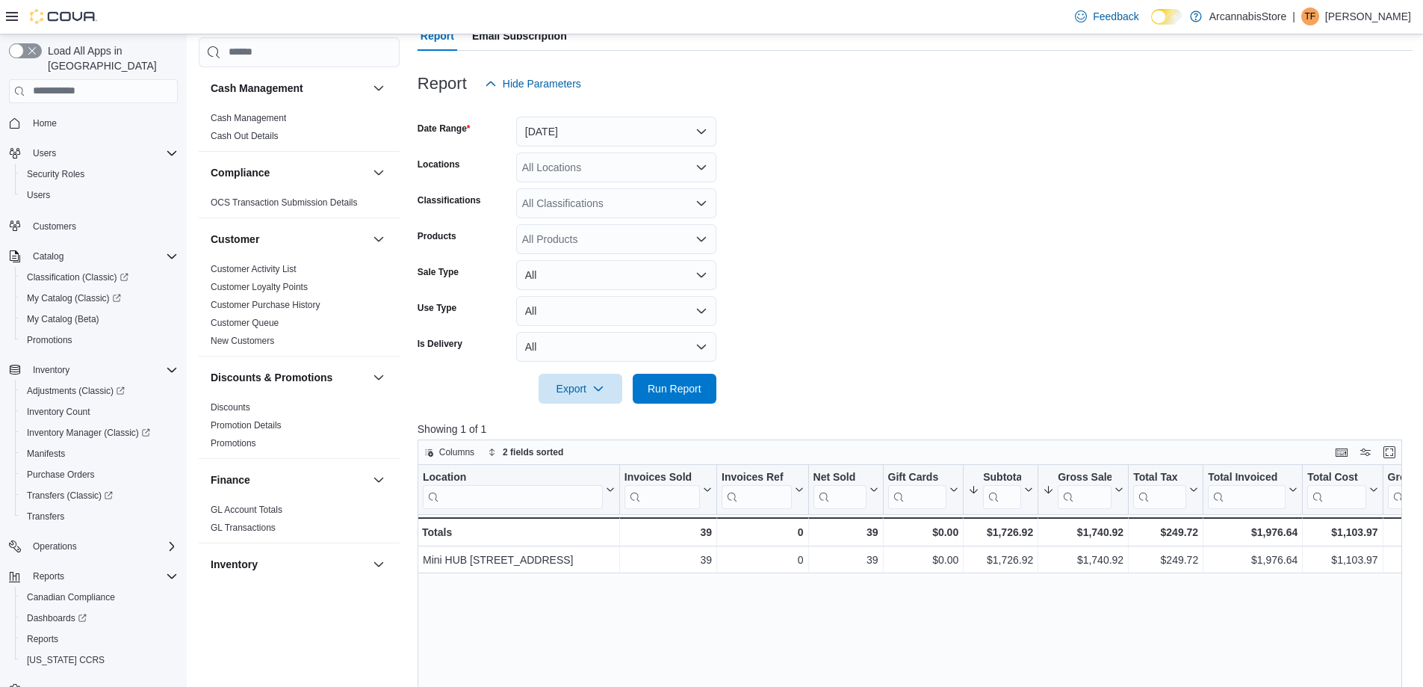
click at [682, 371] on div at bounding box center [915, 368] width 995 height 12
click at [686, 392] on span "Run Report" at bounding box center [675, 387] width 54 height 15
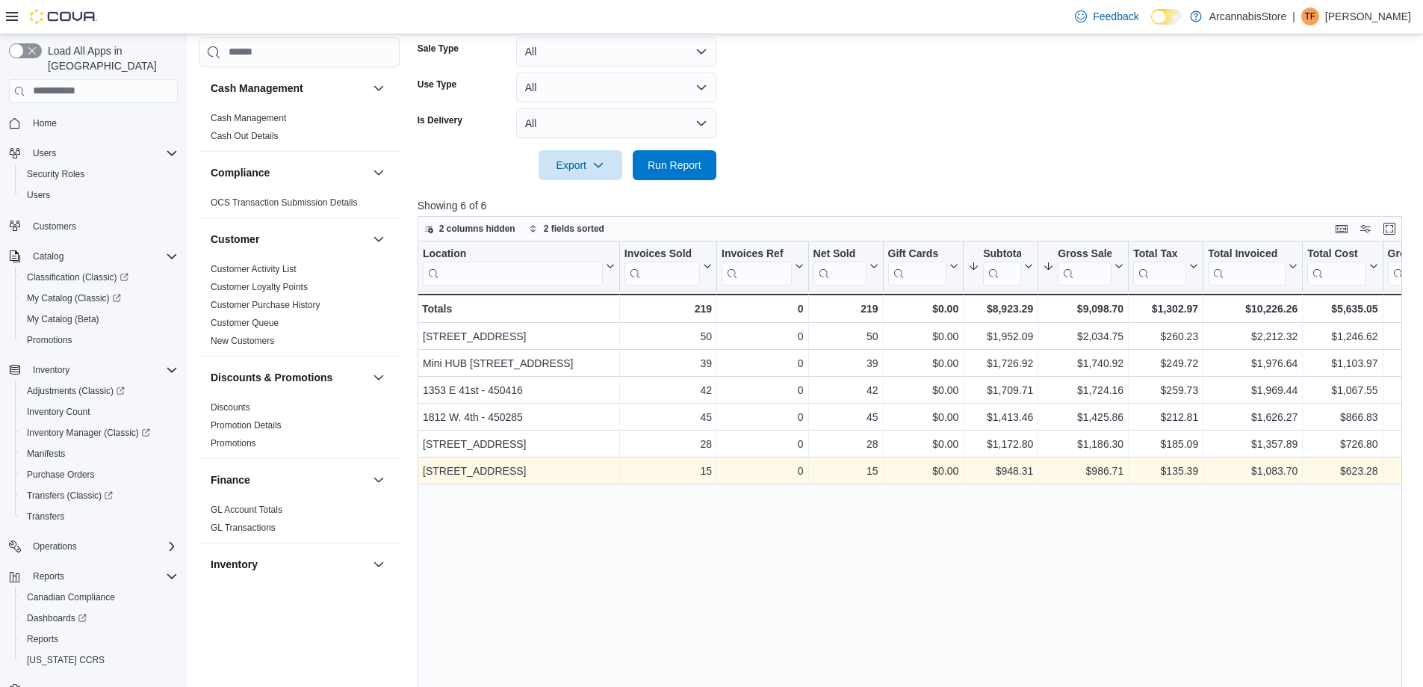
scroll to position [374, 0]
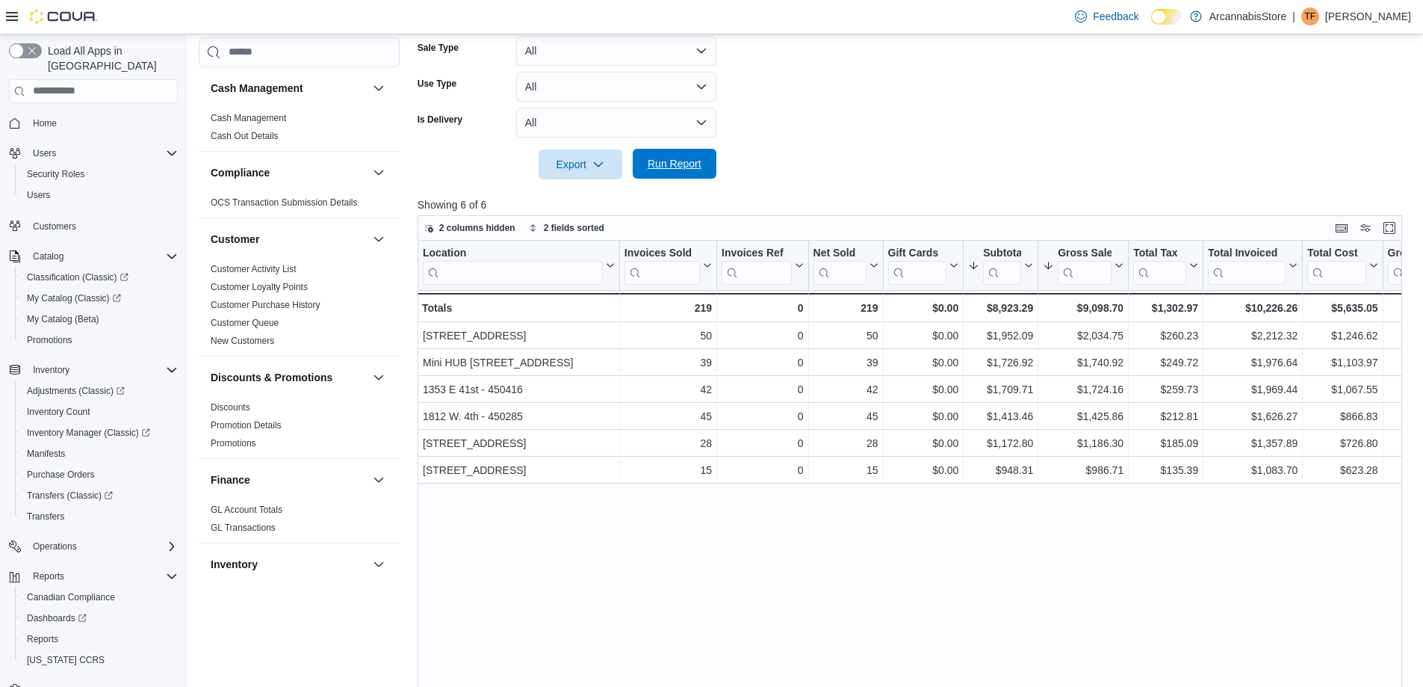
click at [670, 161] on span "Run Report" at bounding box center [675, 163] width 54 height 15
click at [690, 166] on span "Run Report" at bounding box center [675, 163] width 54 height 15
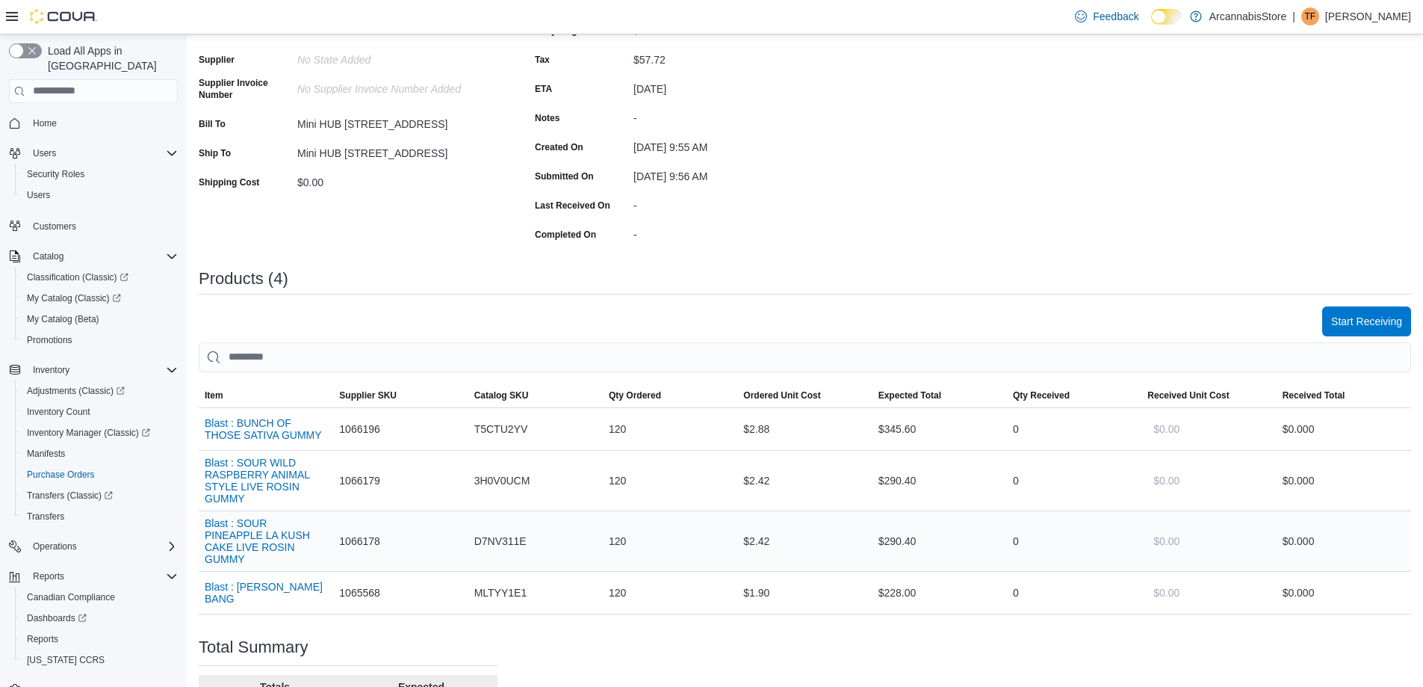
scroll to position [367, 0]
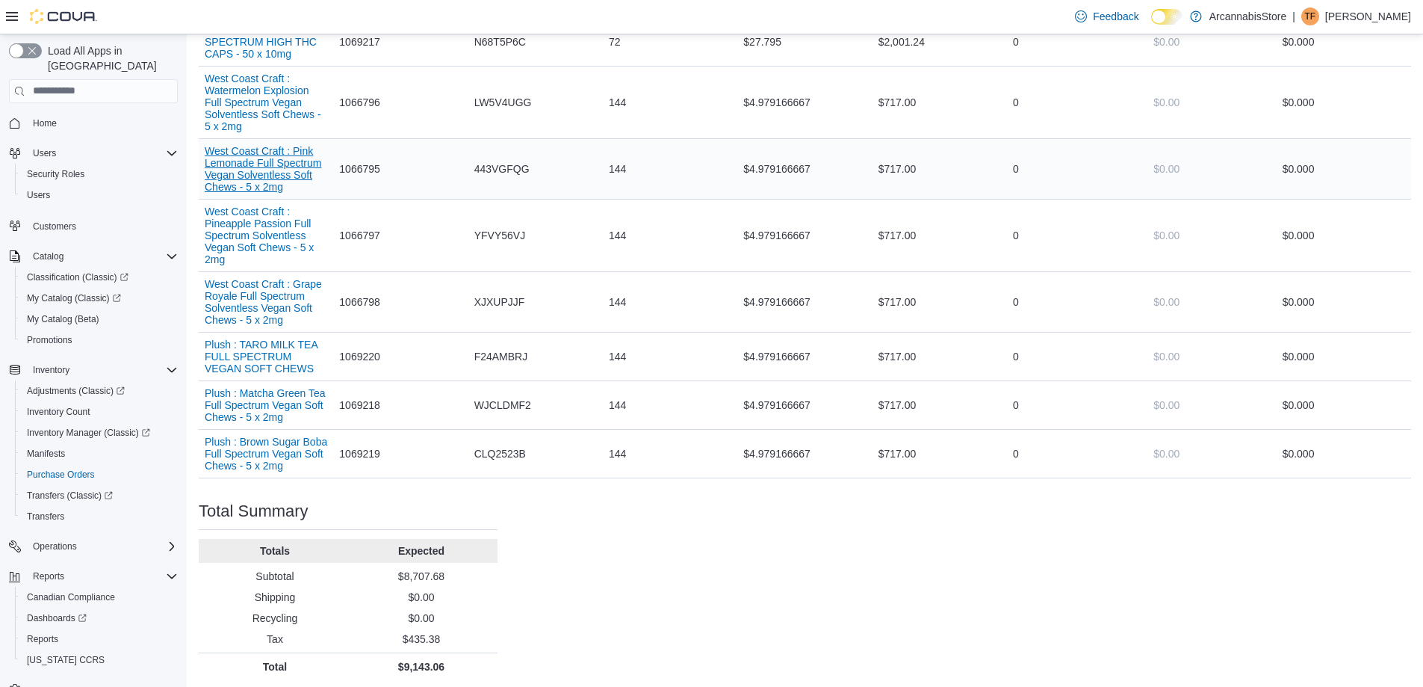
scroll to position [681, 0]
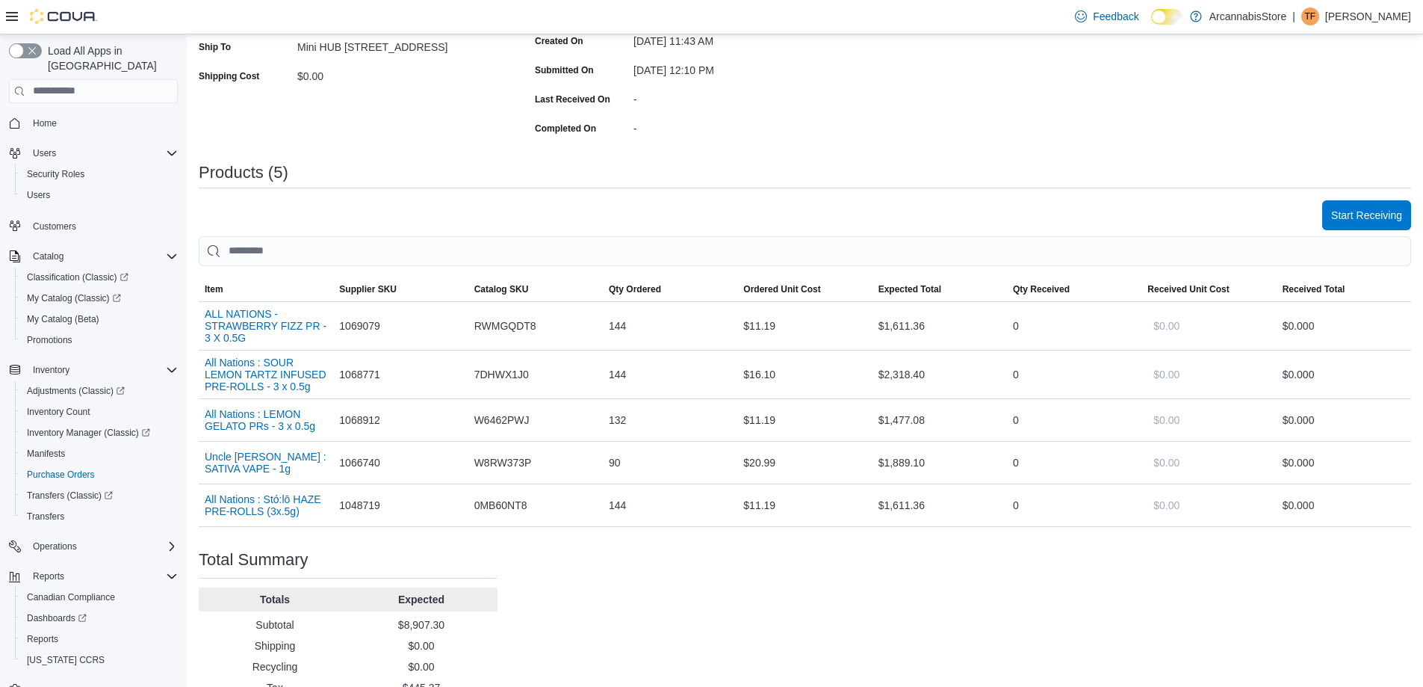
scroll to position [374, 0]
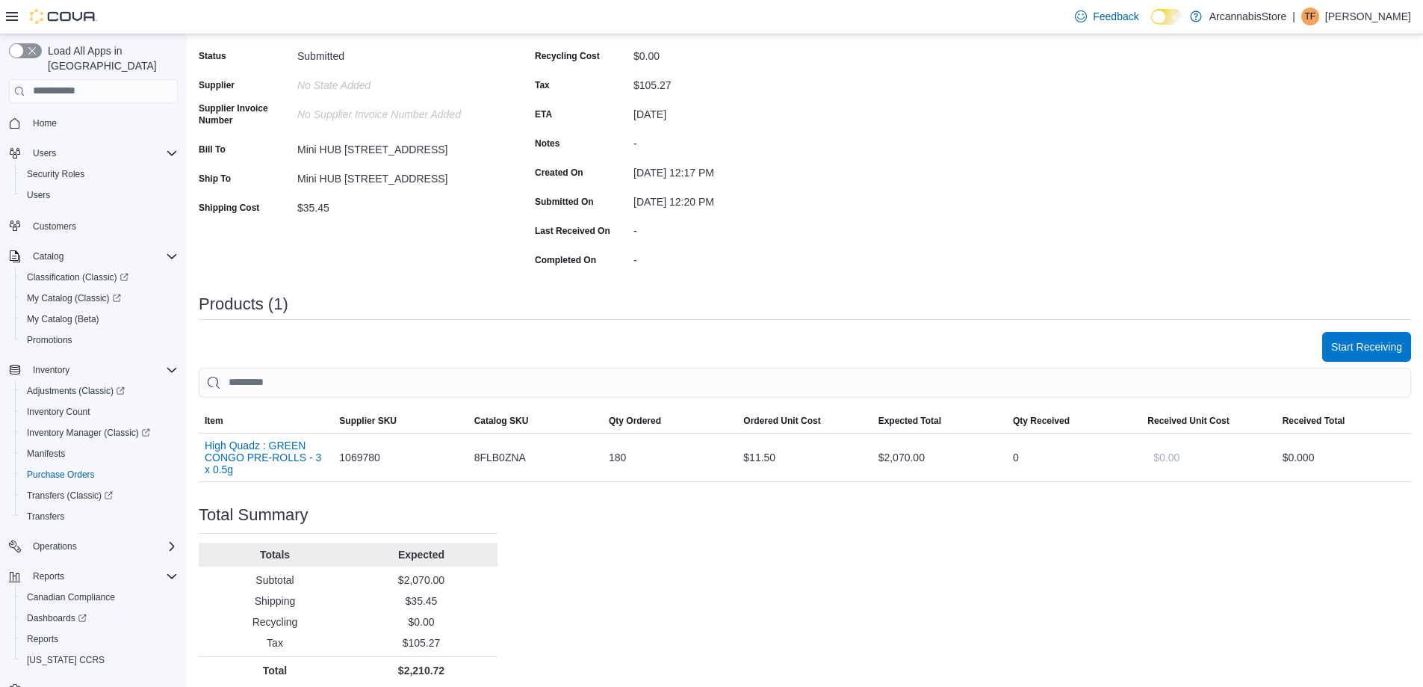
scroll to position [221, 0]
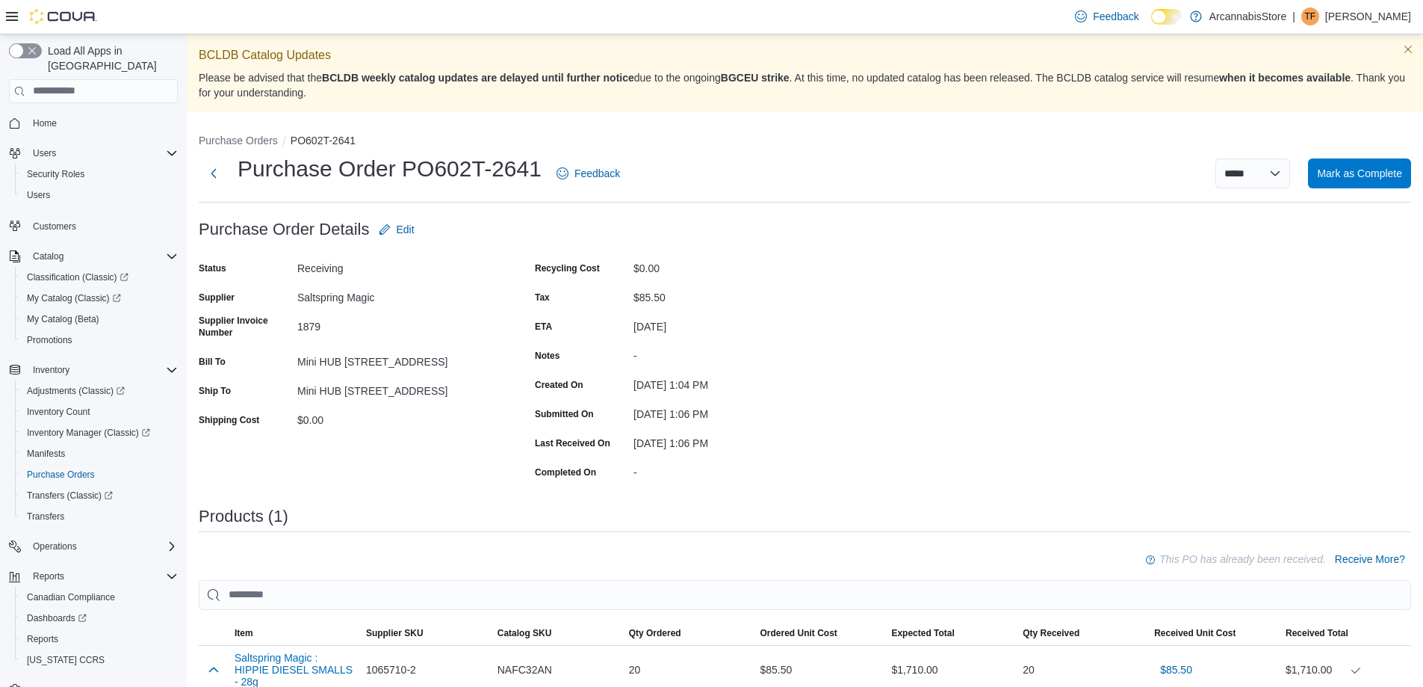
scroll to position [75, 0]
